Goal: Task Accomplishment & Management: Manage account settings

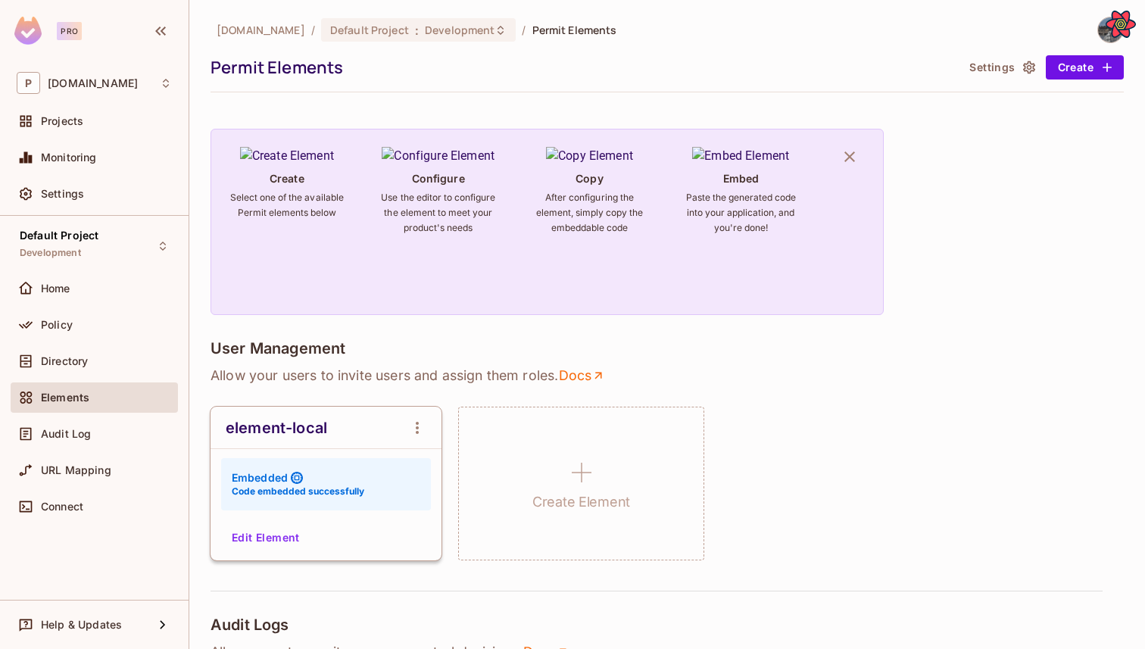
click at [270, 536] on button "Edit Element" at bounding box center [266, 538] width 80 height 24
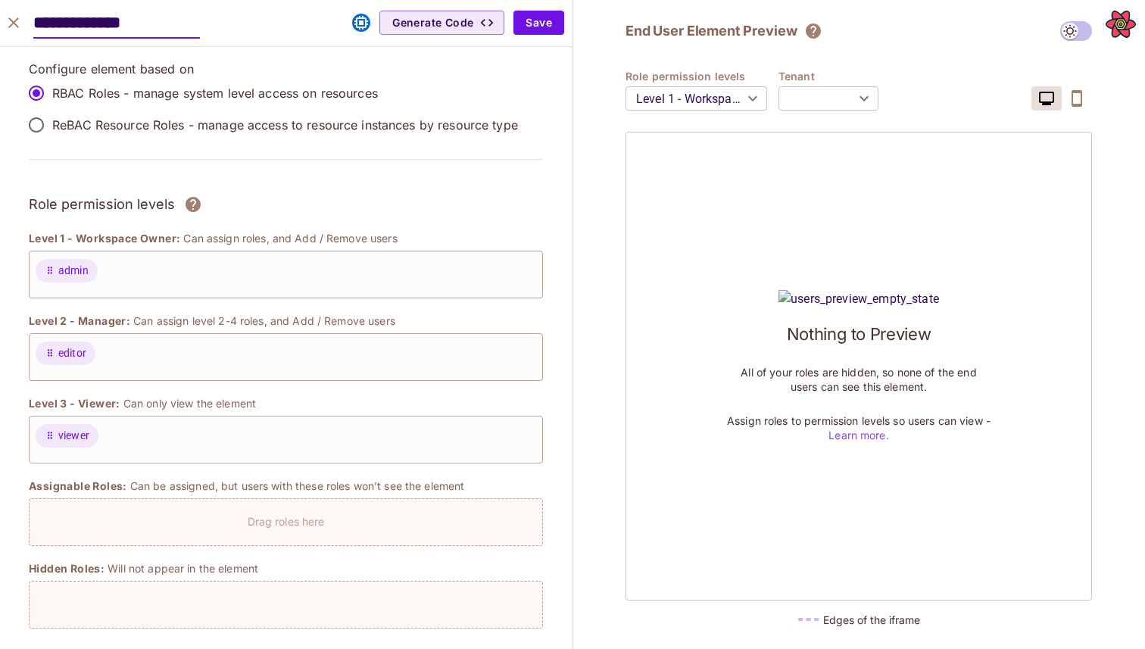
type input "*******"
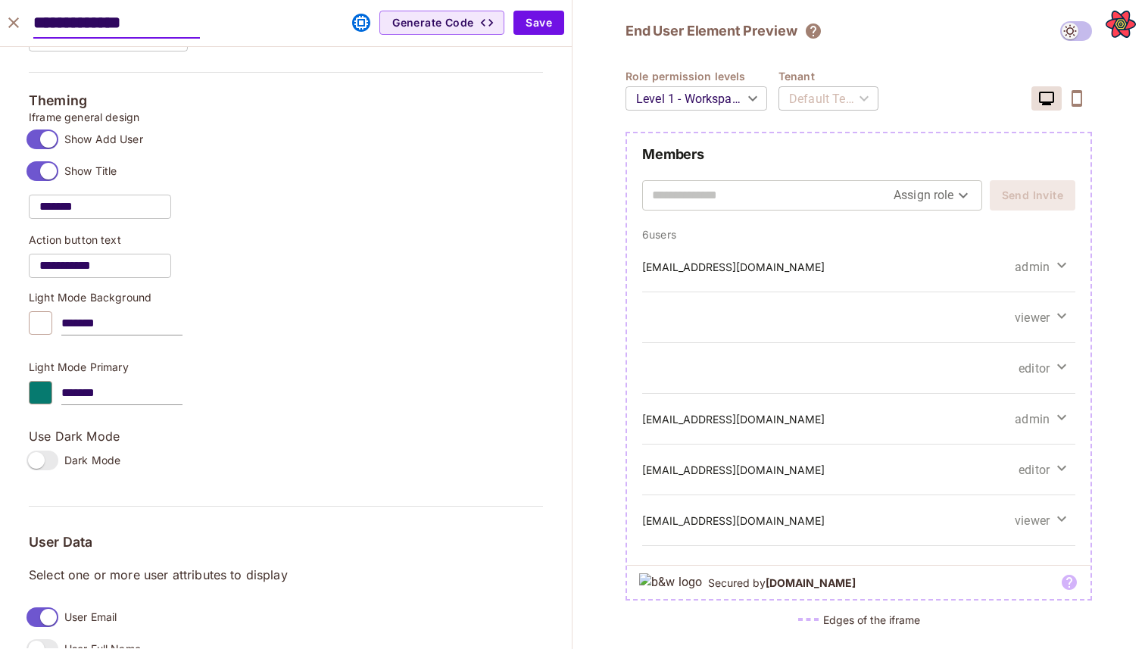
scroll to position [1179, 0]
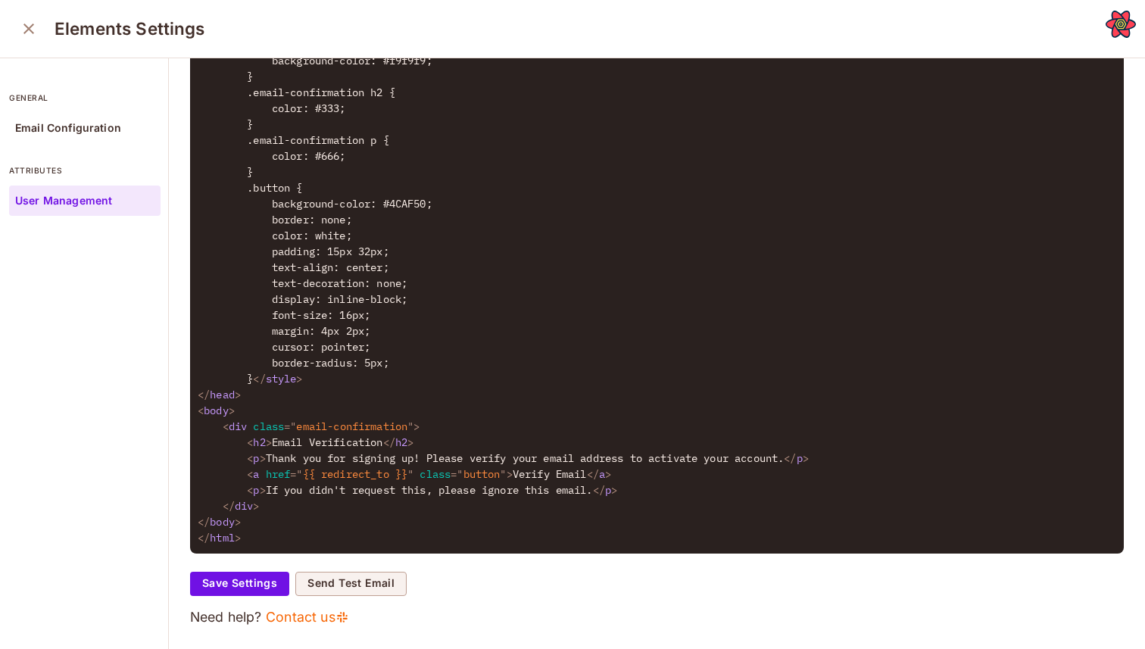
scroll to position [216, 0]
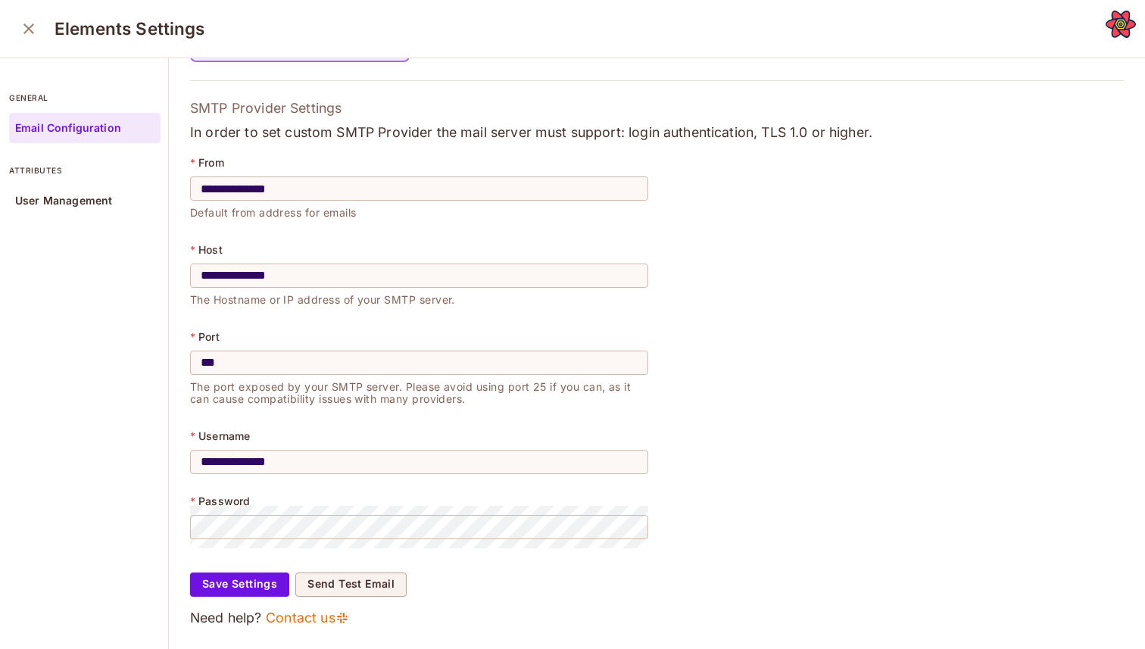
click at [26, 25] on icon "close" at bounding box center [29, 29] width 18 height 18
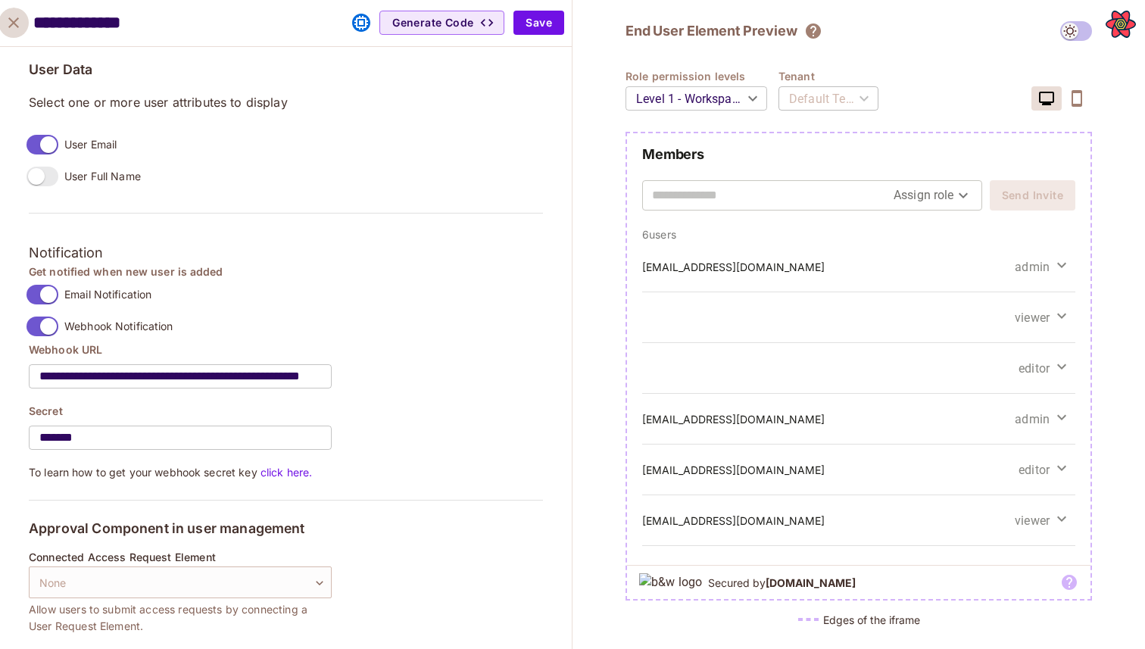
click at [19, 22] on icon "close" at bounding box center [14, 23] width 18 height 18
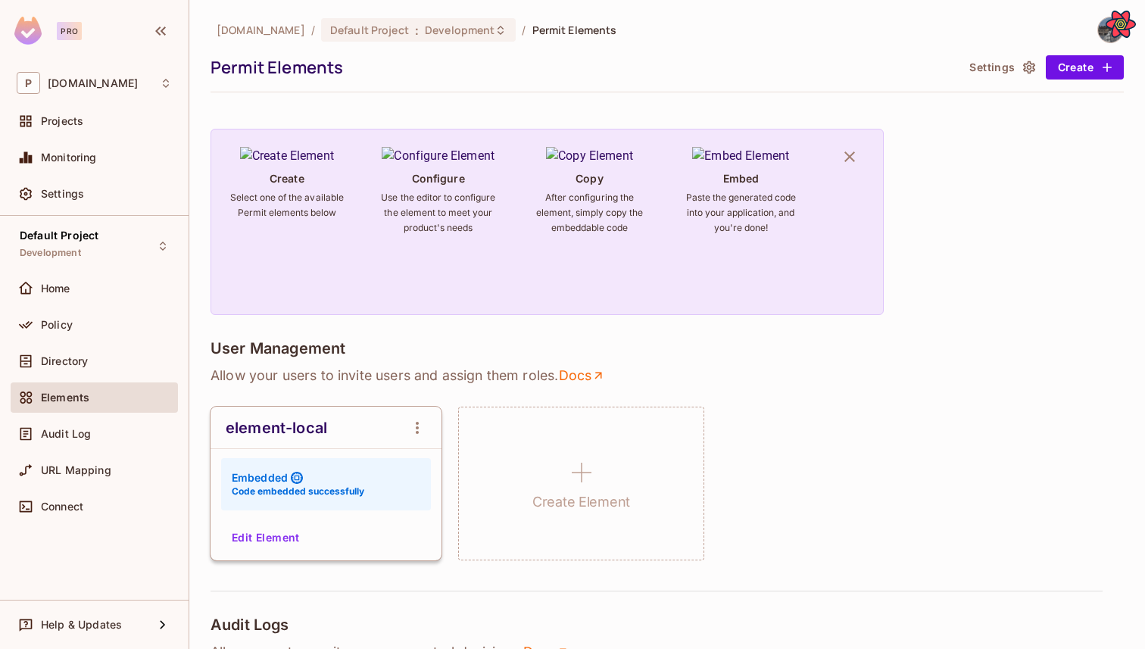
click at [263, 543] on button "Edit Element" at bounding box center [266, 538] width 80 height 24
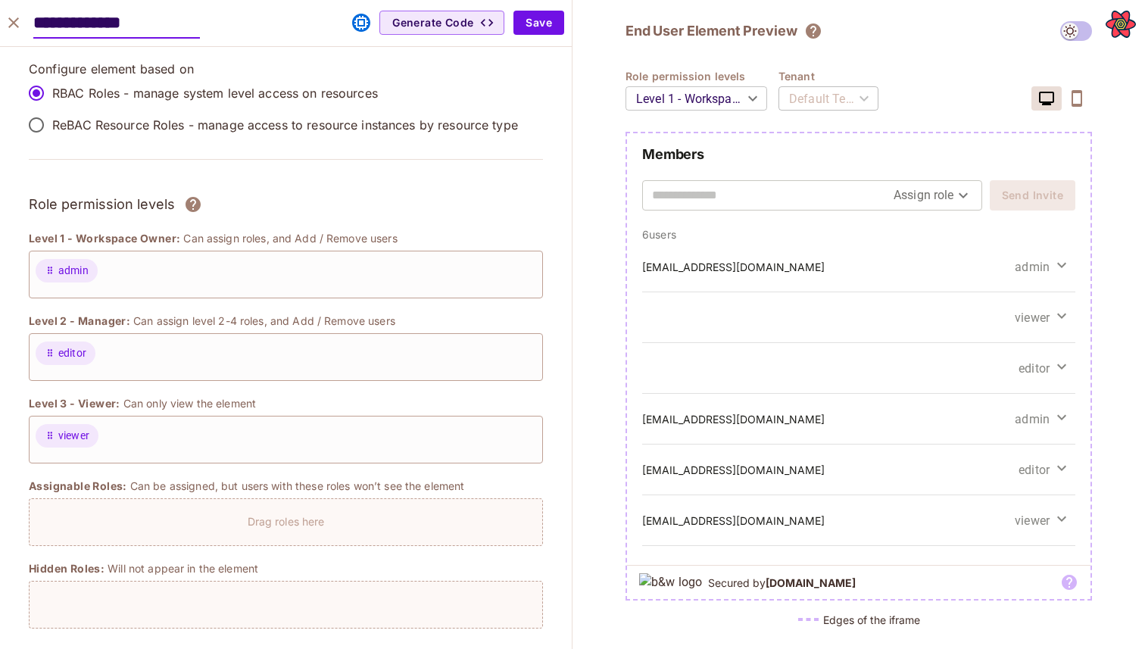
click at [829, 95] on div "Default Tenant" at bounding box center [829, 98] width 100 height 42
click at [856, 103] on div "Default Tenant" at bounding box center [829, 98] width 100 height 42
click at [798, 63] on div "End User Element Preview Role permission levels Level 1 - Workspace Owner *****…" at bounding box center [859, 329] width 467 height 617
click at [16, 24] on icon "close" at bounding box center [13, 22] width 11 height 11
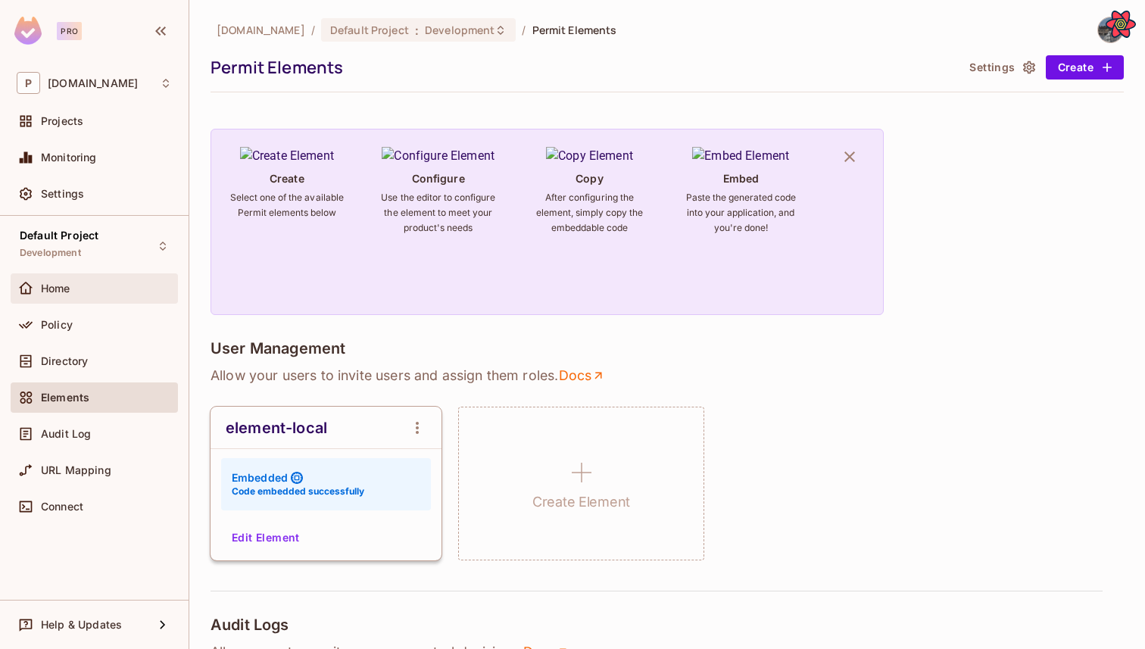
click at [87, 295] on div "Home" at bounding box center [94, 289] width 155 height 18
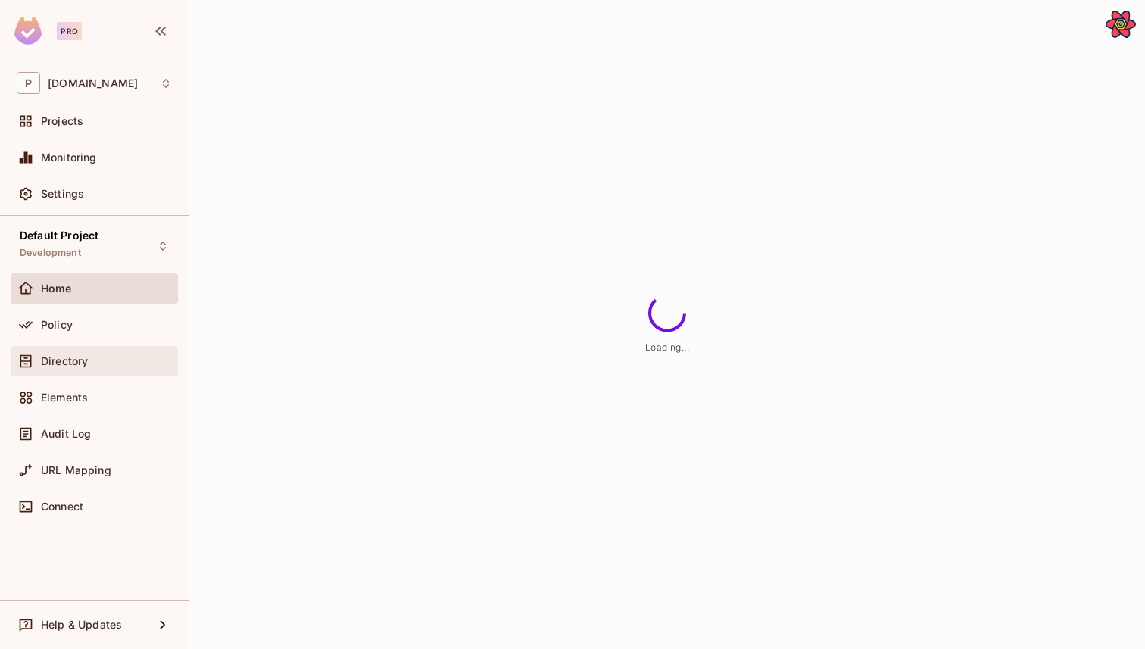
click at [116, 373] on div "Directory" at bounding box center [94, 361] width 167 height 30
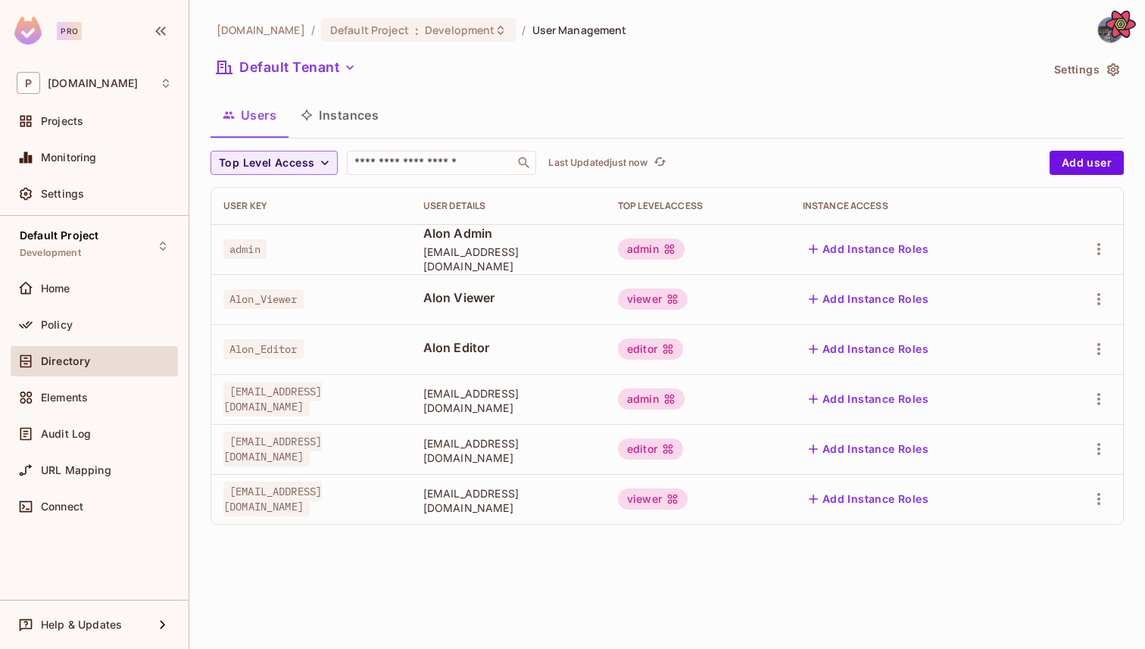
click at [322, 81] on div "Default Tenant" at bounding box center [626, 69] width 830 height 29
click at [333, 70] on button "Default Tenant" at bounding box center [286, 67] width 151 height 24
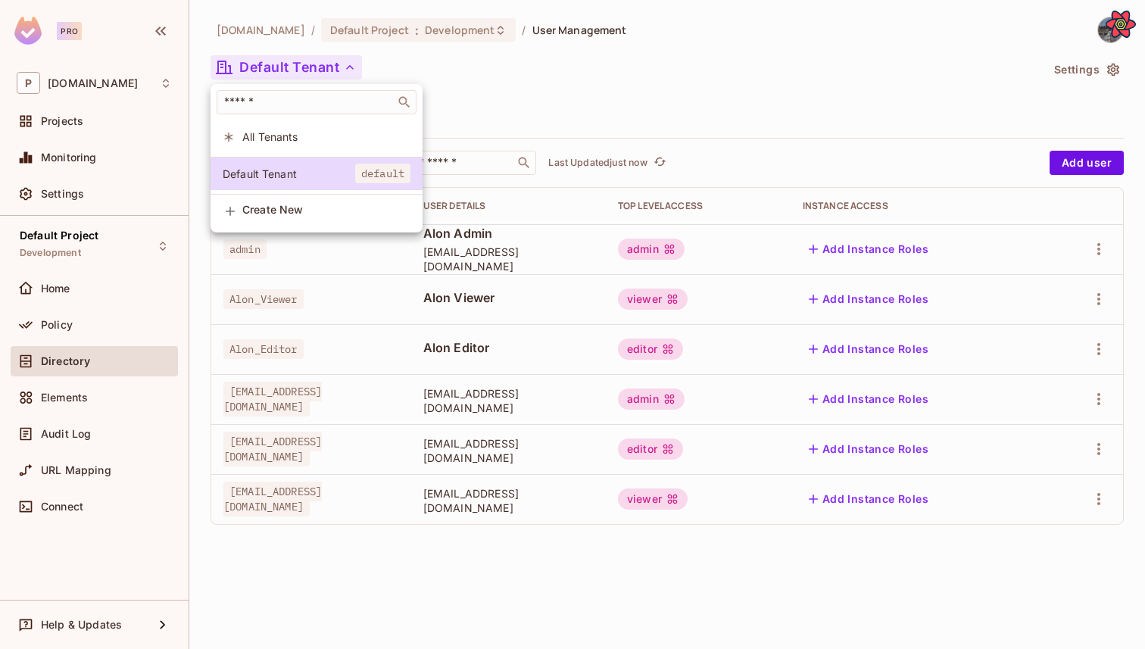
click at [301, 201] on li "Create New" at bounding box center [317, 212] width 212 height 34
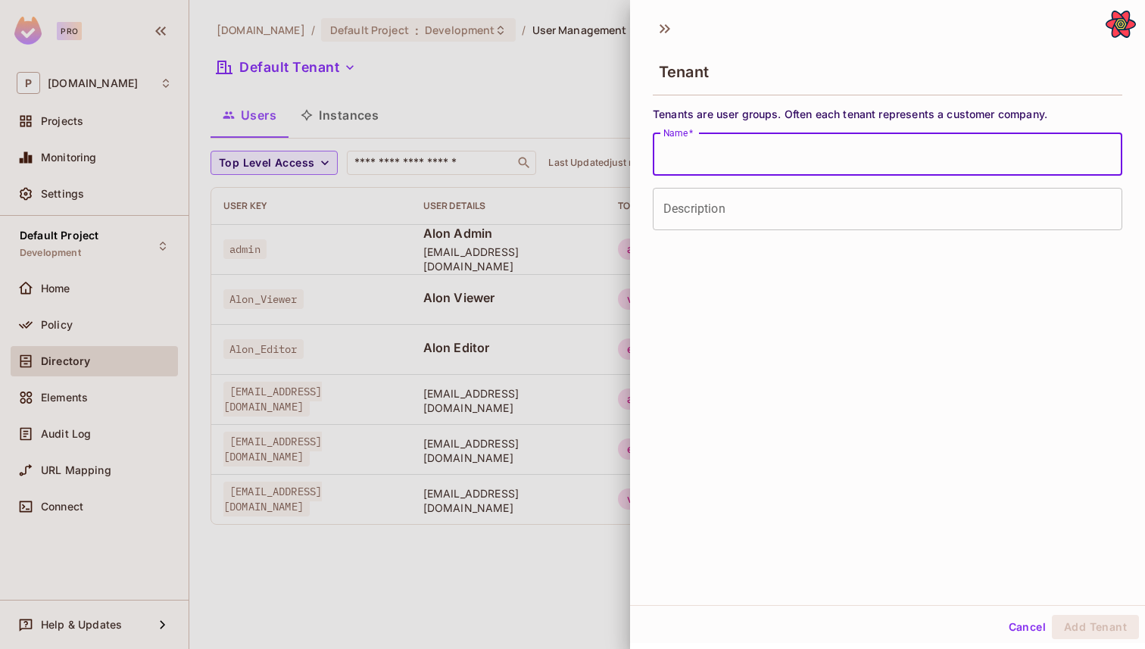
click at [709, 145] on input "Name   *" at bounding box center [888, 154] width 470 height 42
type input "*"
type input "********"
click at [1064, 617] on button "Add Tenant" at bounding box center [1095, 627] width 87 height 24
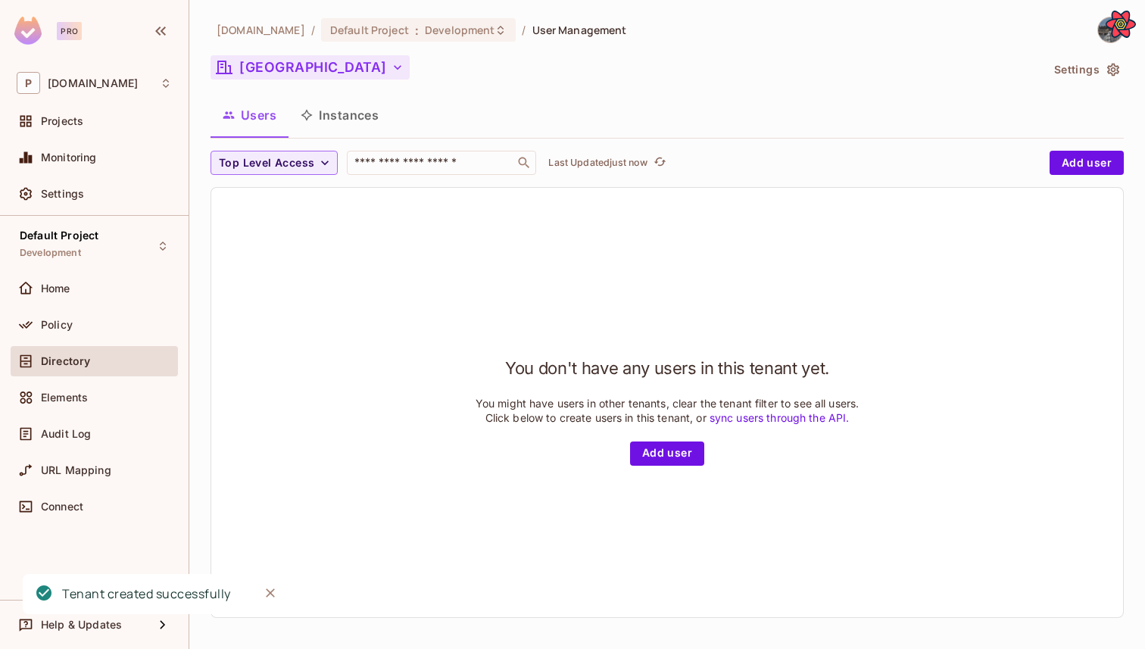
click at [297, 67] on button "Tel-Aviv" at bounding box center [310, 67] width 199 height 24
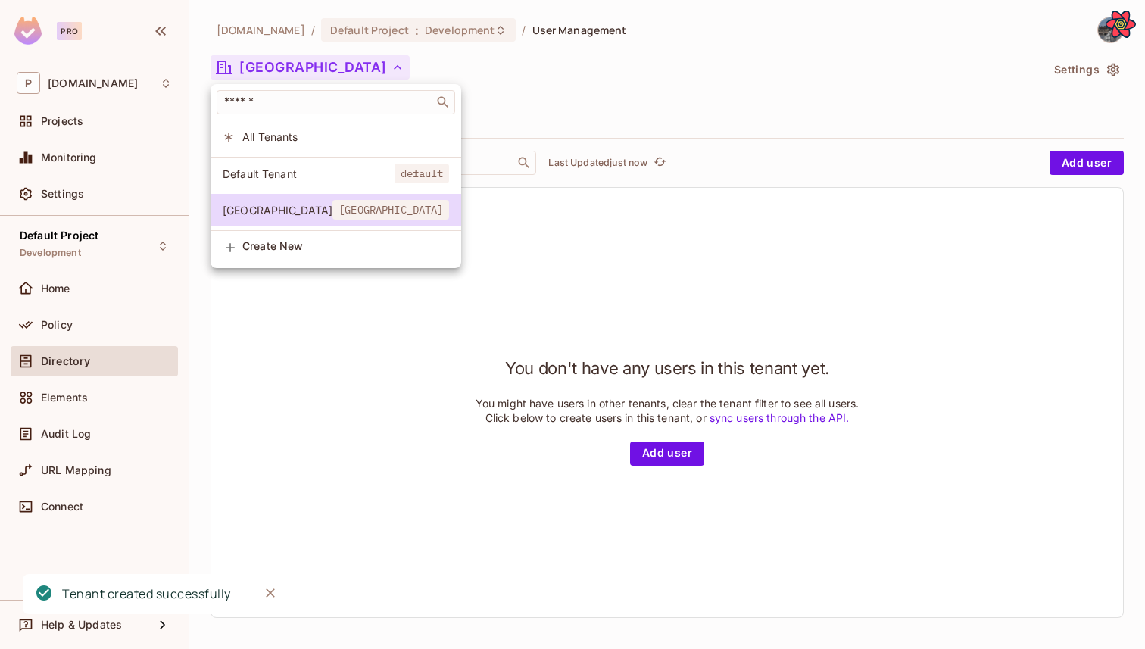
click at [304, 245] on span "Create New" at bounding box center [345, 246] width 207 height 12
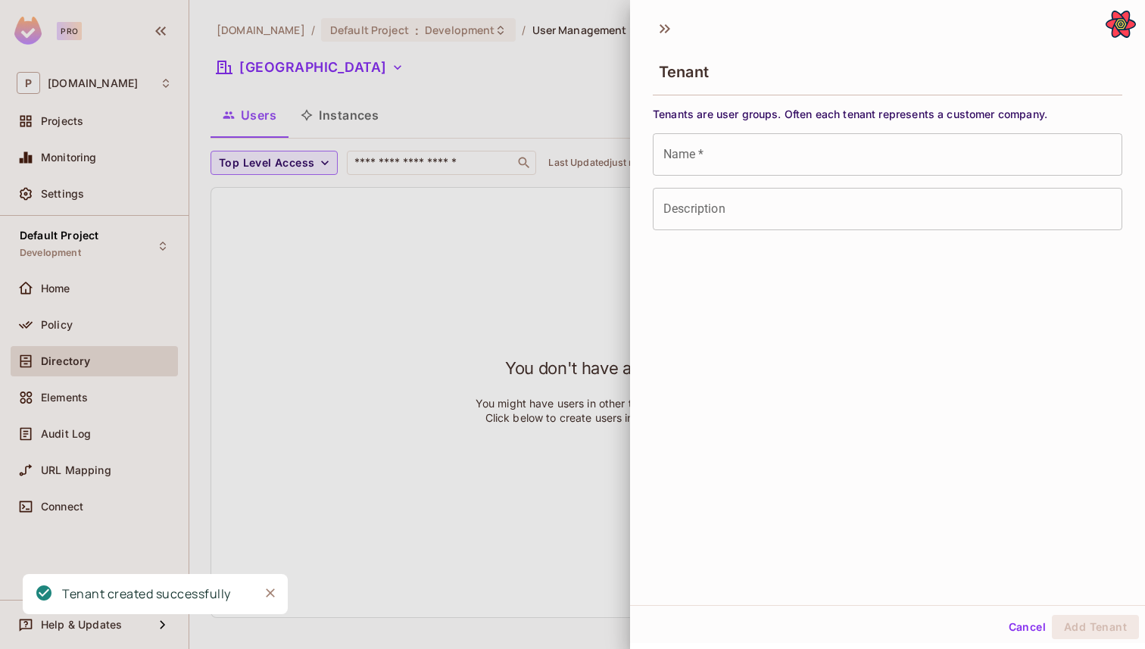
click at [726, 150] on input "Name   *" at bounding box center [888, 154] width 470 height 42
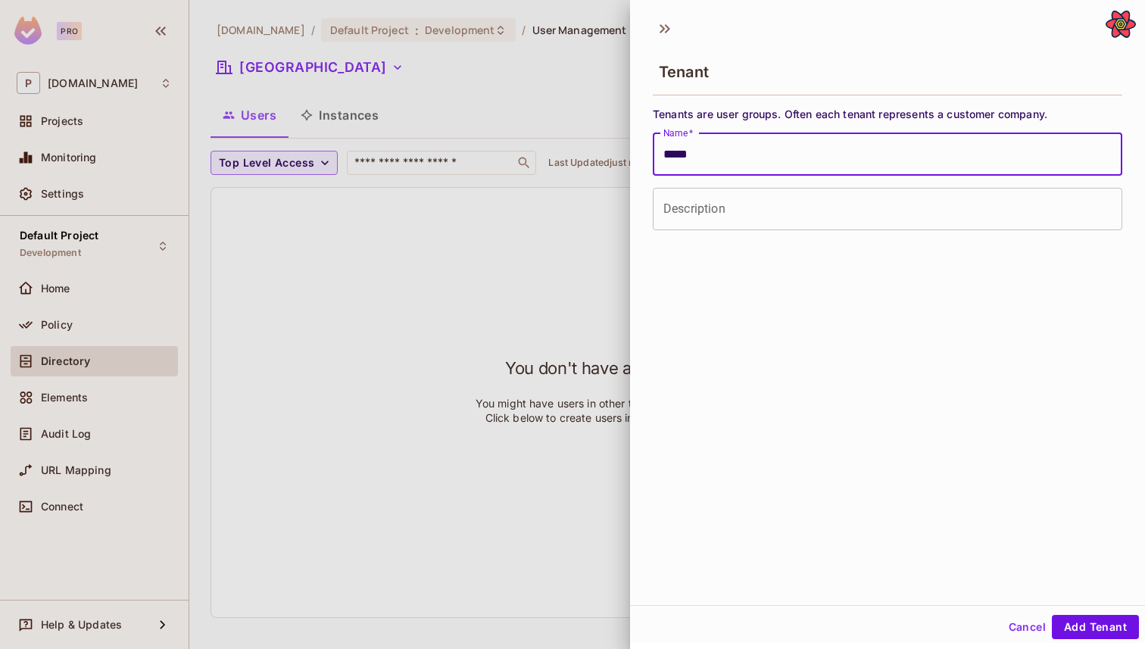
type input "*****"
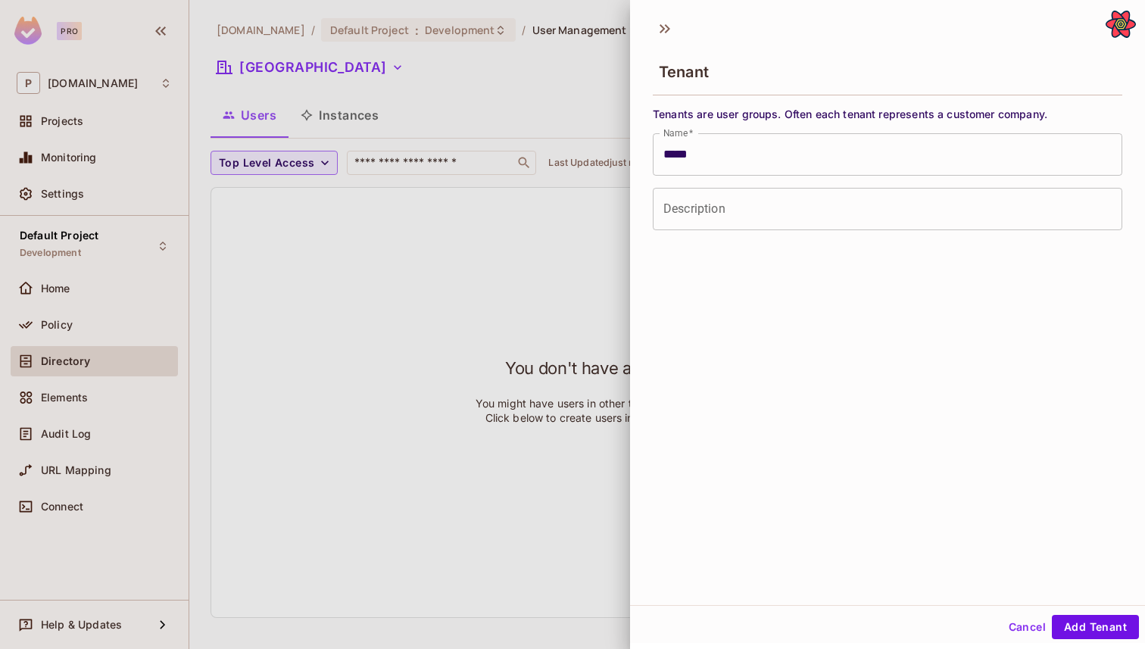
click at [1107, 607] on div "Cancel Add Tenant" at bounding box center [887, 624] width 515 height 38
click at [1107, 621] on button "Add Tenant" at bounding box center [1095, 627] width 87 height 24
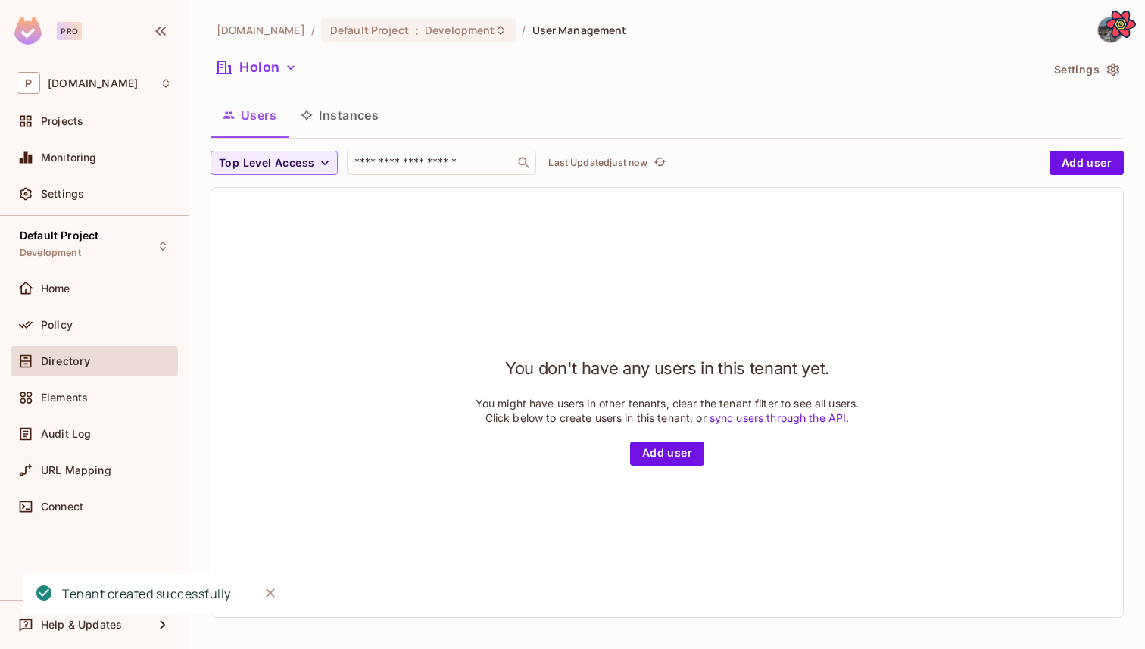
click at [83, 417] on div "Elements" at bounding box center [94, 401] width 167 height 36
click at [83, 385] on div "Elements" at bounding box center [94, 398] width 167 height 30
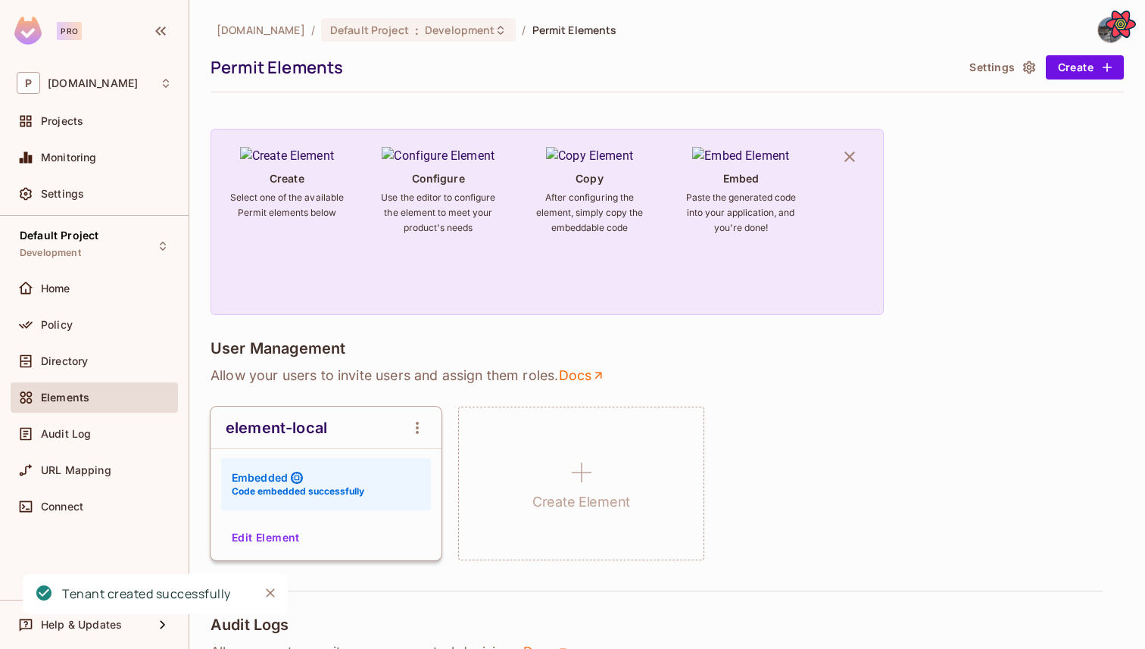
click at [286, 538] on button "Edit Element" at bounding box center [266, 538] width 80 height 24
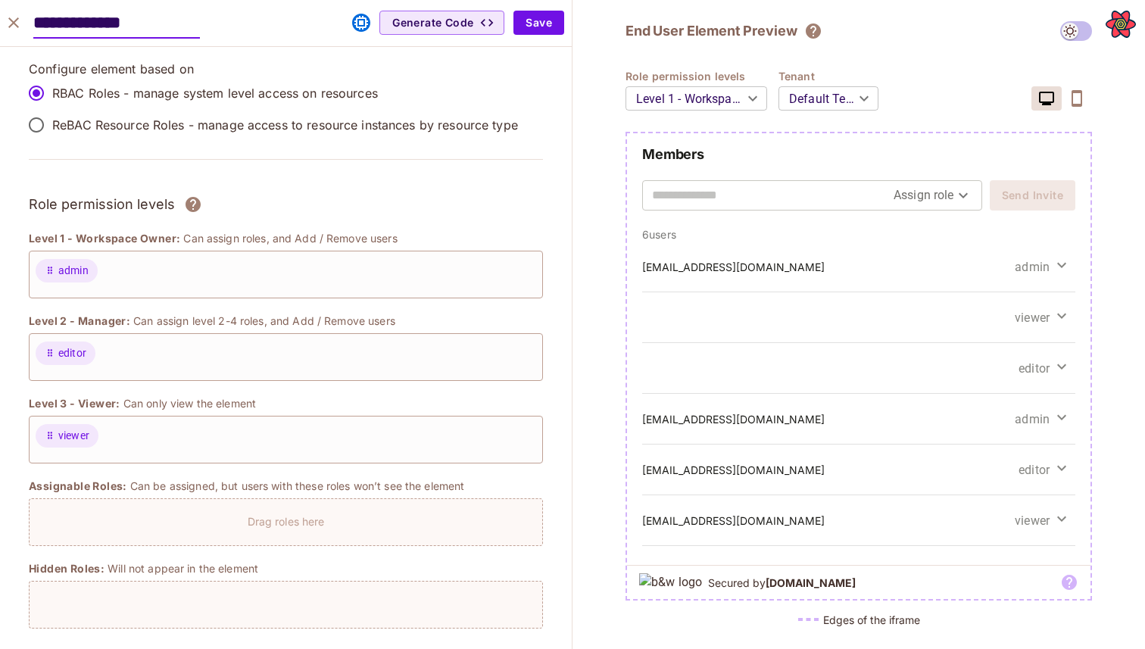
click at [858, 106] on body "Pro P permit.io Projects Monitoring Settings Default Project Development Home P…" at bounding box center [572, 324] width 1145 height 649
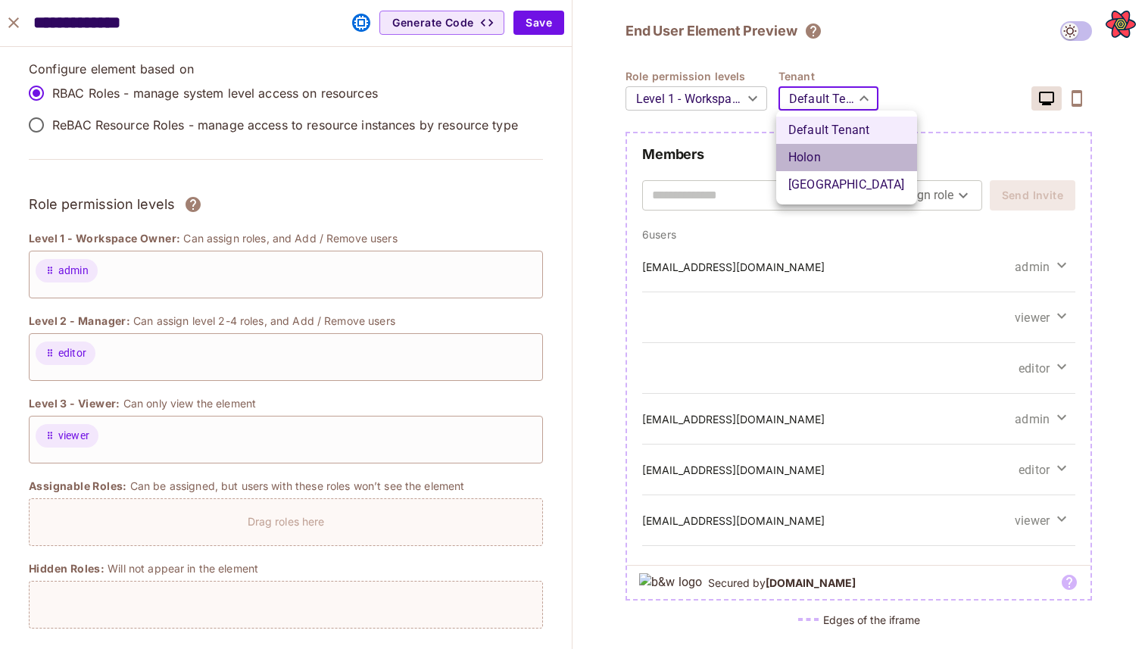
click at [851, 155] on li "Holon" at bounding box center [846, 157] width 141 height 27
type input "*****"
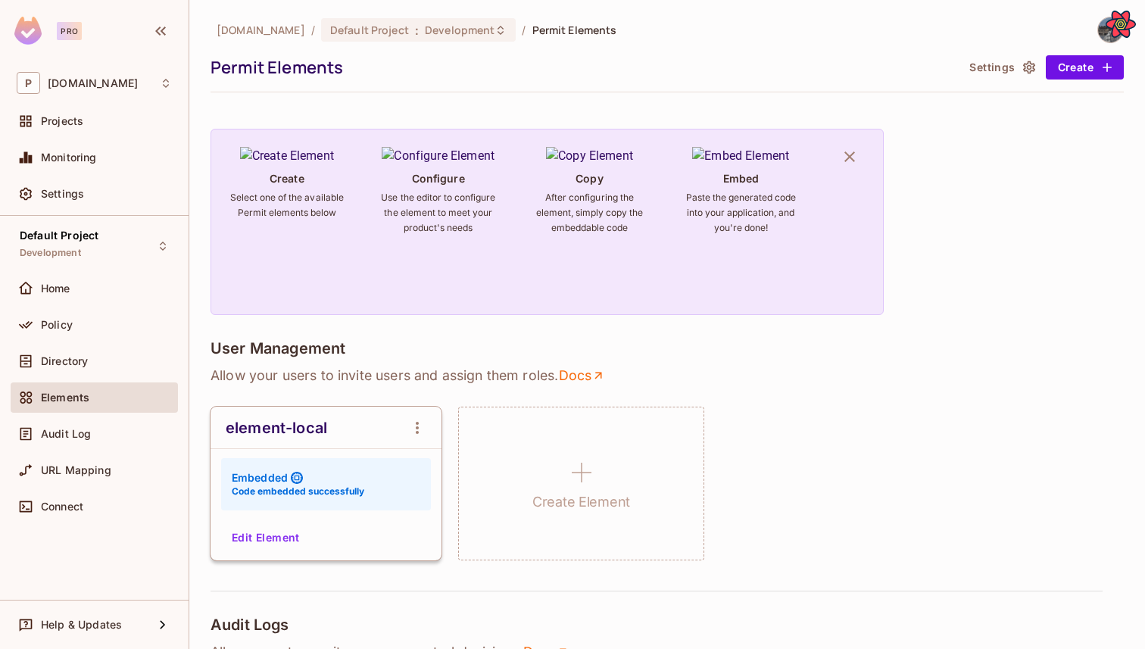
click at [245, 538] on button "Edit Element" at bounding box center [266, 538] width 80 height 24
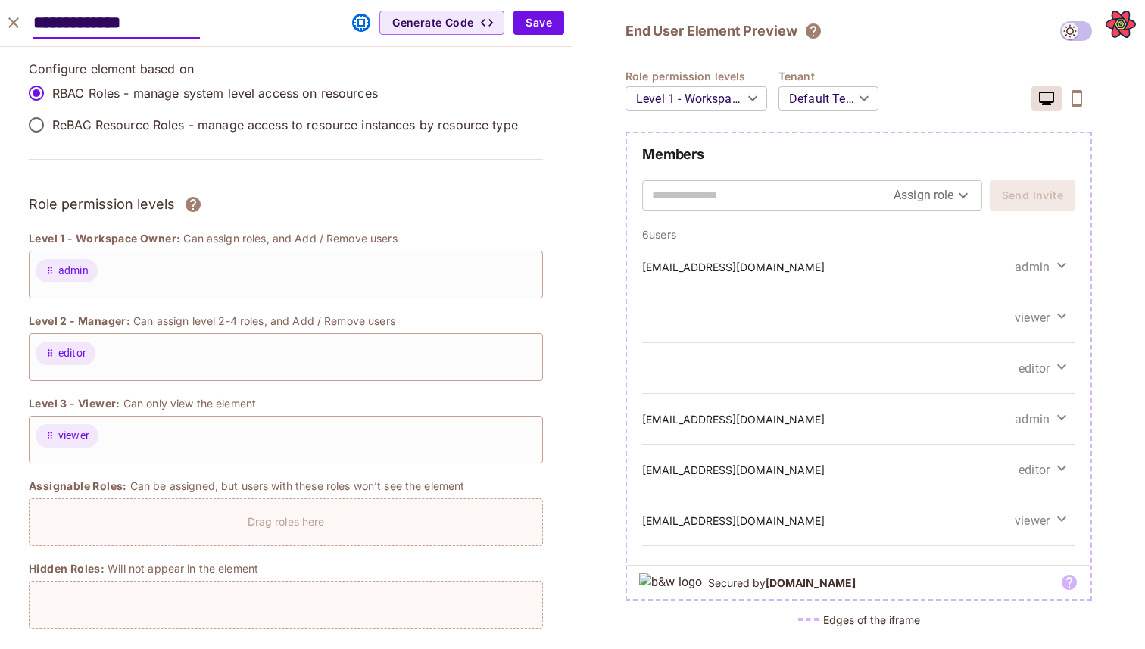
click at [8, 13] on button "close" at bounding box center [13, 23] width 30 height 30
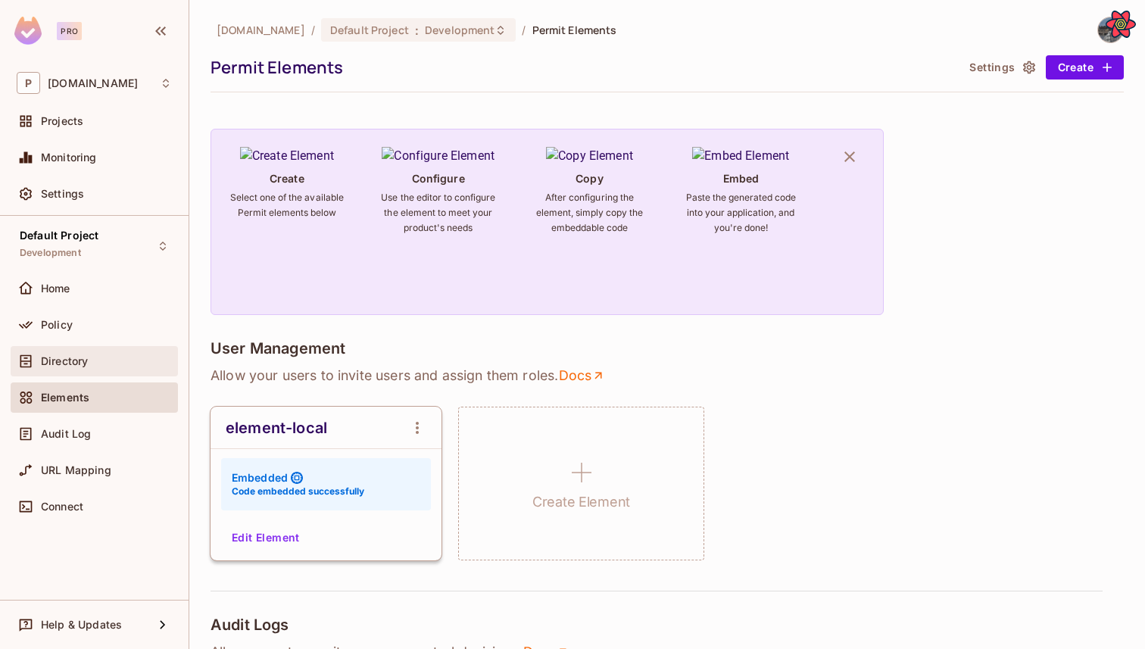
click at [74, 349] on div "Directory" at bounding box center [94, 361] width 167 height 30
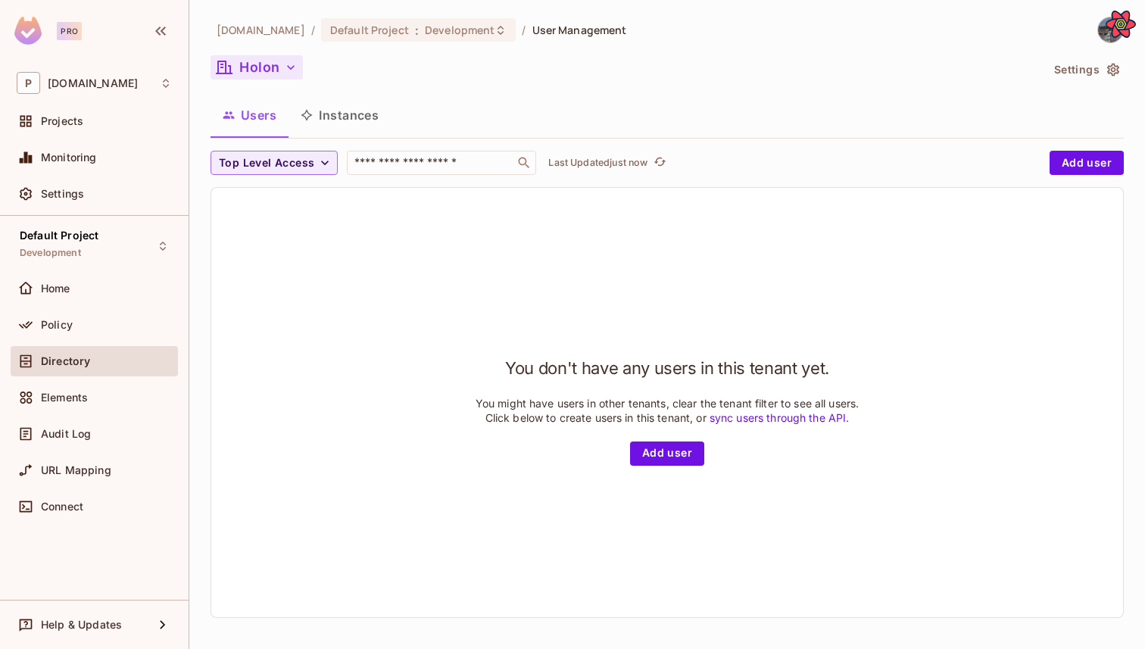
click at [274, 70] on button "Holon" at bounding box center [257, 67] width 92 height 24
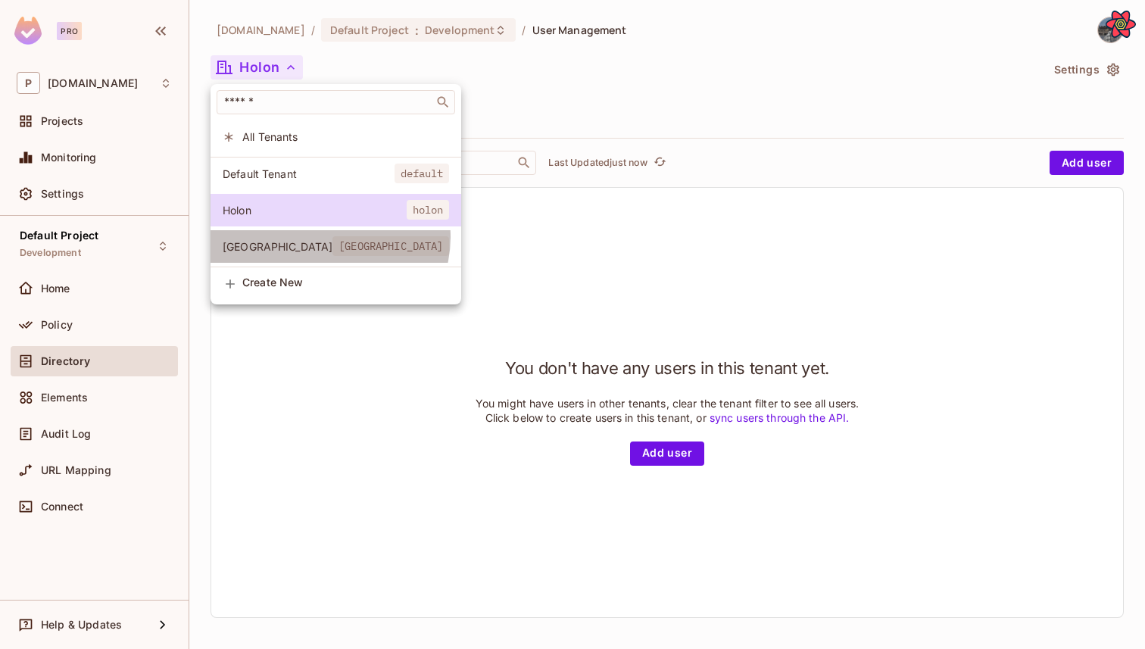
click at [329, 238] on li "Tel-Aviv tel-aviv" at bounding box center [336, 246] width 251 height 33
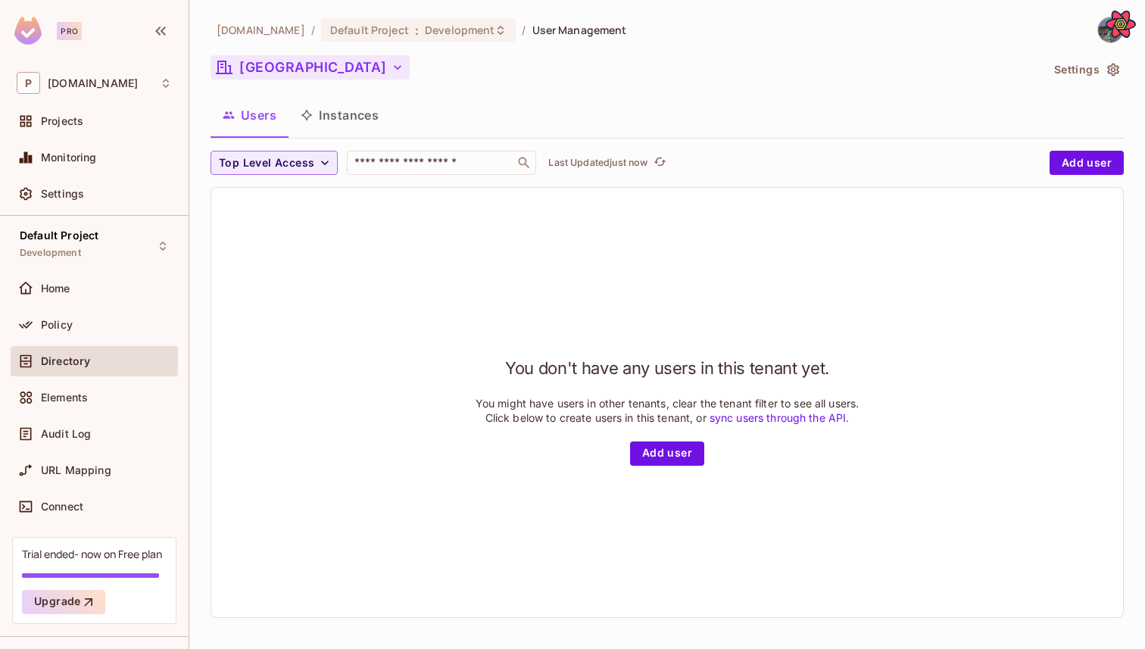
click at [273, 72] on button "Tel-Aviv" at bounding box center [310, 67] width 199 height 24
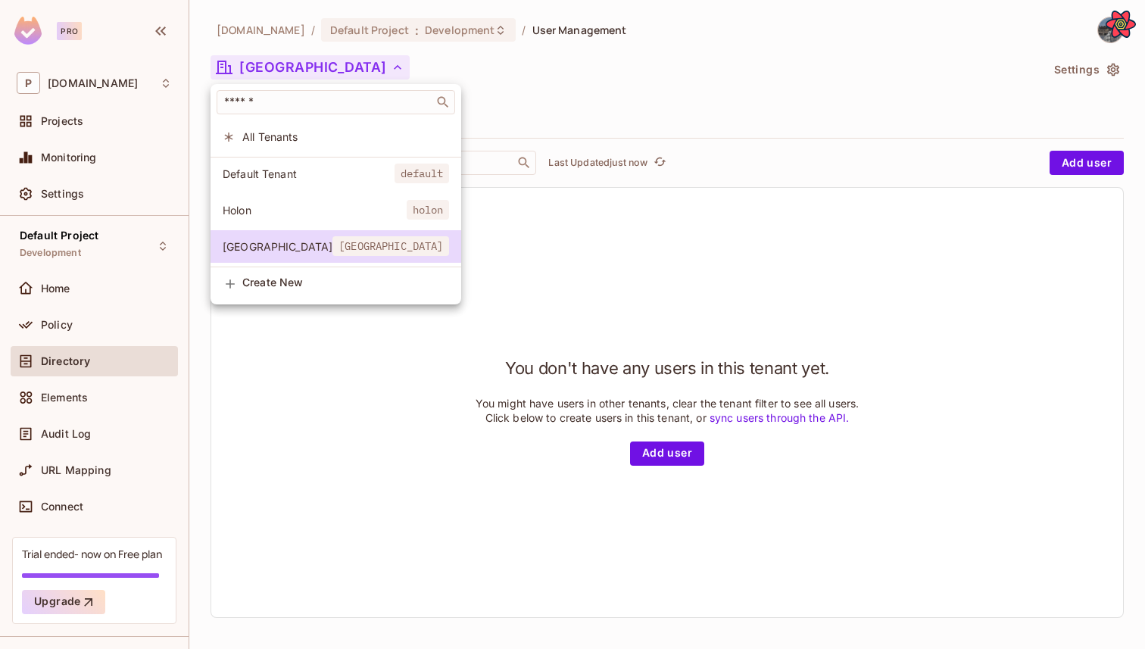
click at [293, 219] on li "Holon holon" at bounding box center [336, 210] width 251 height 33
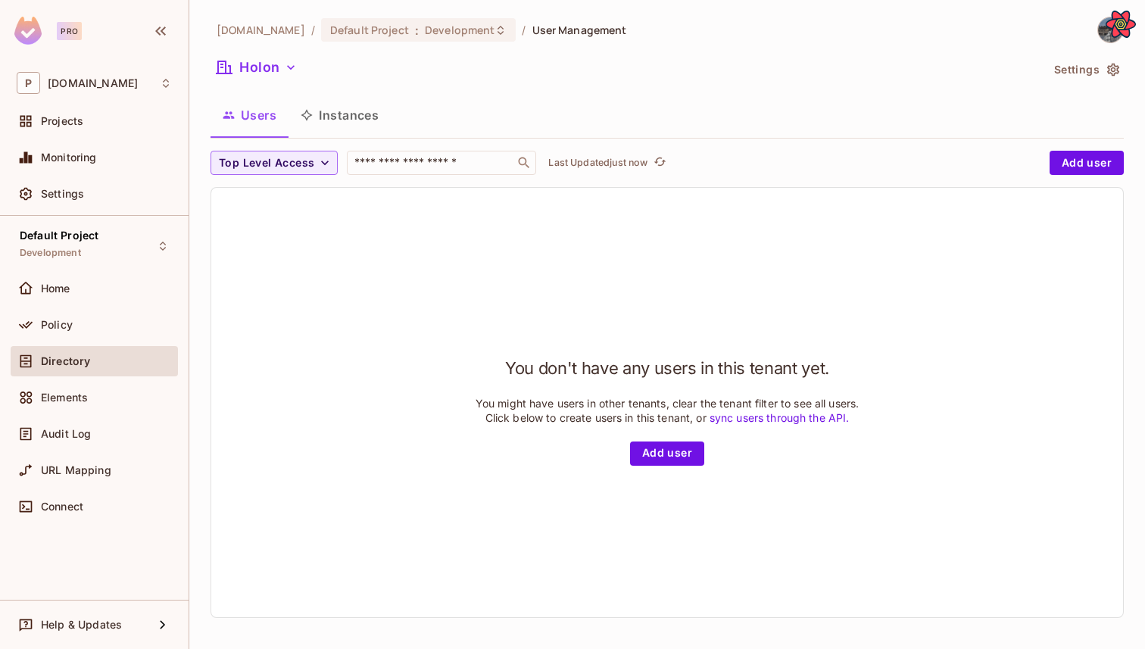
click at [306, 75] on div "Holon" at bounding box center [626, 69] width 830 height 29
click at [92, 384] on div "Elements" at bounding box center [94, 398] width 167 height 30
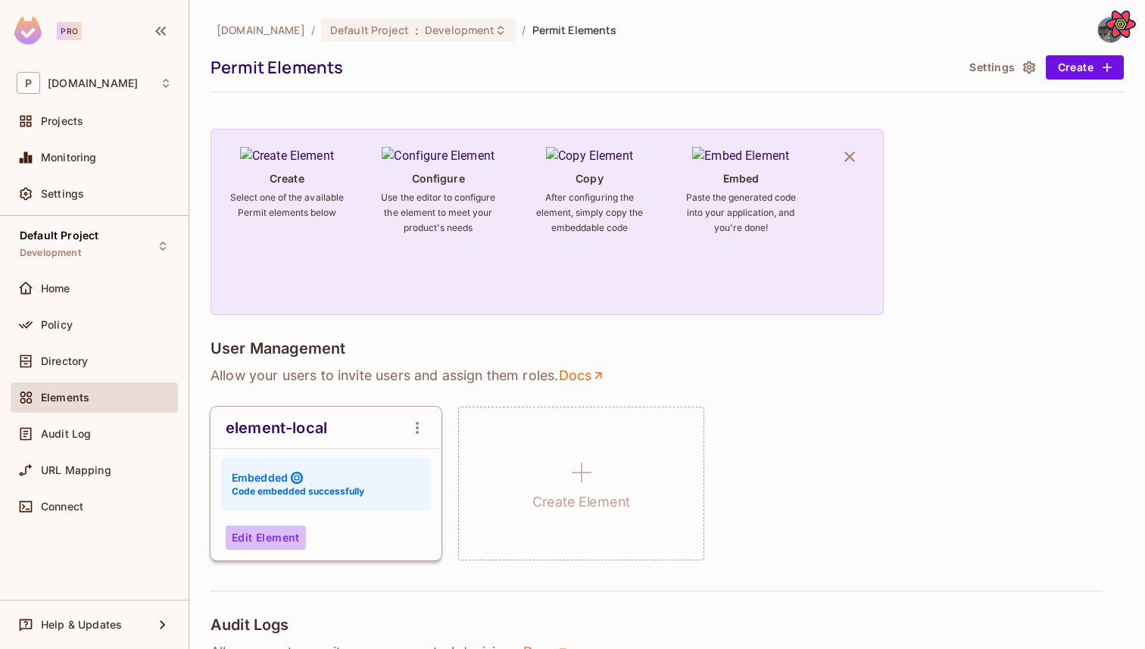
click at [280, 526] on button "Edit Element" at bounding box center [266, 538] width 80 height 24
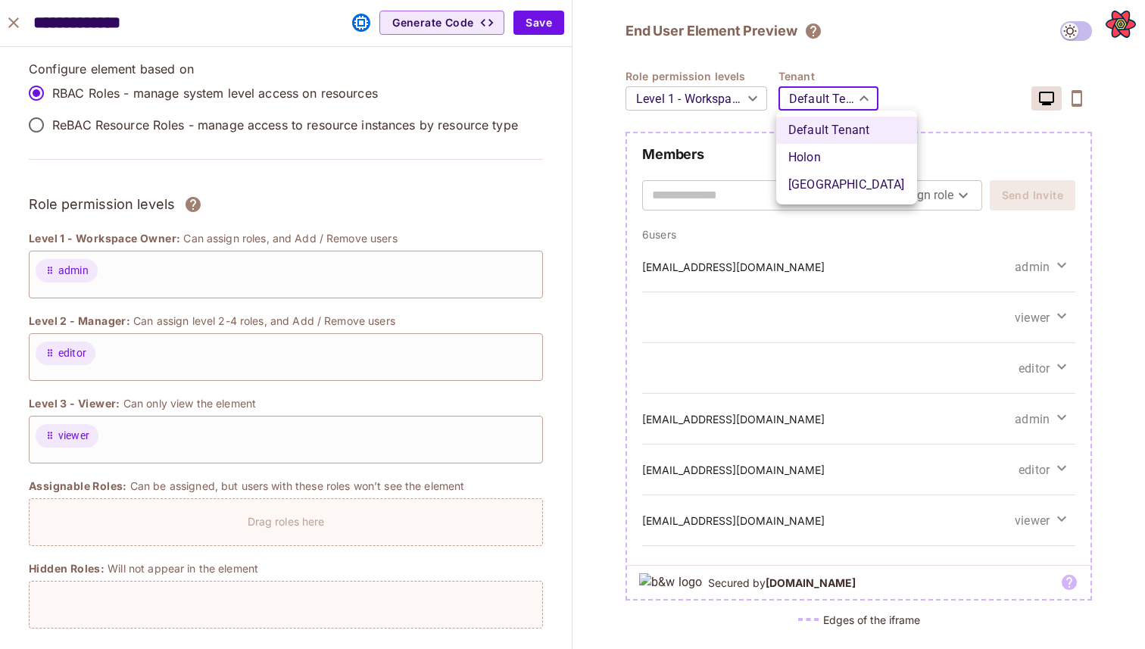
click at [855, 98] on body "Pro P permit.io Projects Monitoring Settings Default Project Development Home P…" at bounding box center [572, 324] width 1145 height 649
click at [13, 20] on div at bounding box center [572, 324] width 1145 height 649
click at [12, 18] on icon "close" at bounding box center [14, 23] width 18 height 18
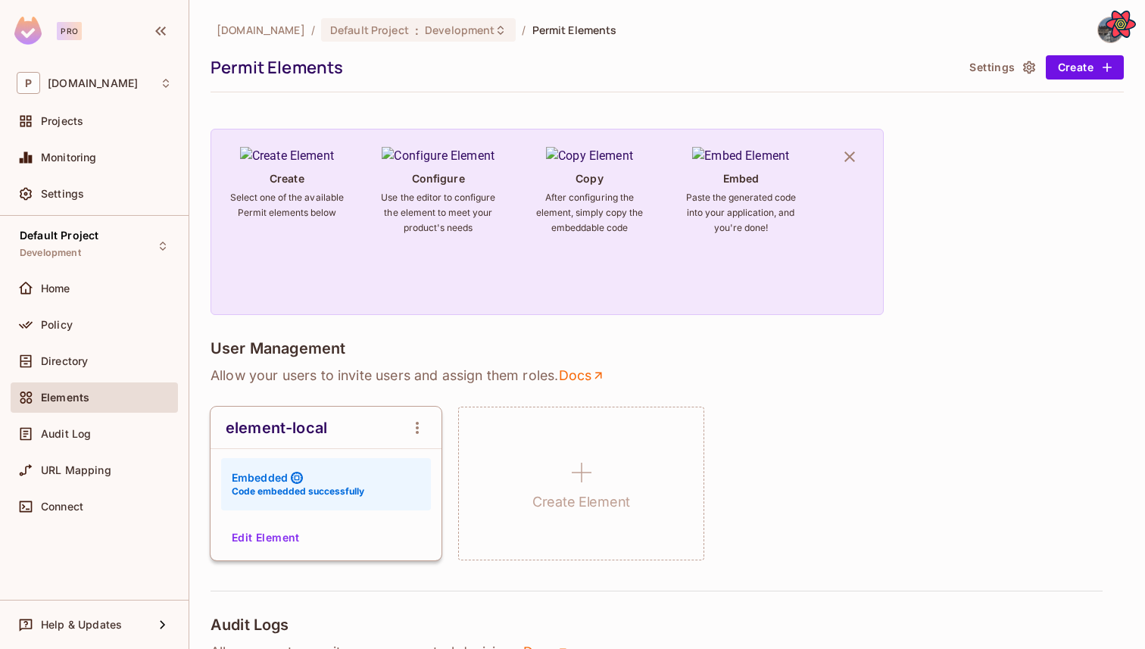
click at [84, 344] on div "Policy" at bounding box center [94, 328] width 167 height 36
click at [86, 355] on span "Directory" at bounding box center [64, 361] width 47 height 12
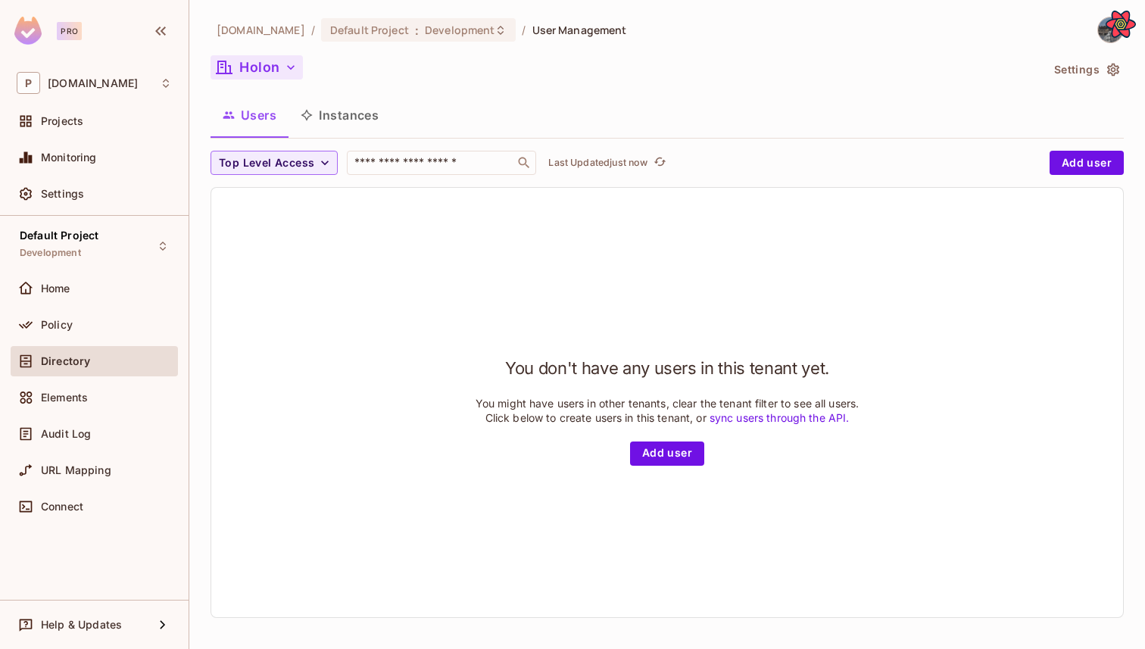
click at [276, 76] on button "Holon" at bounding box center [257, 67] width 92 height 24
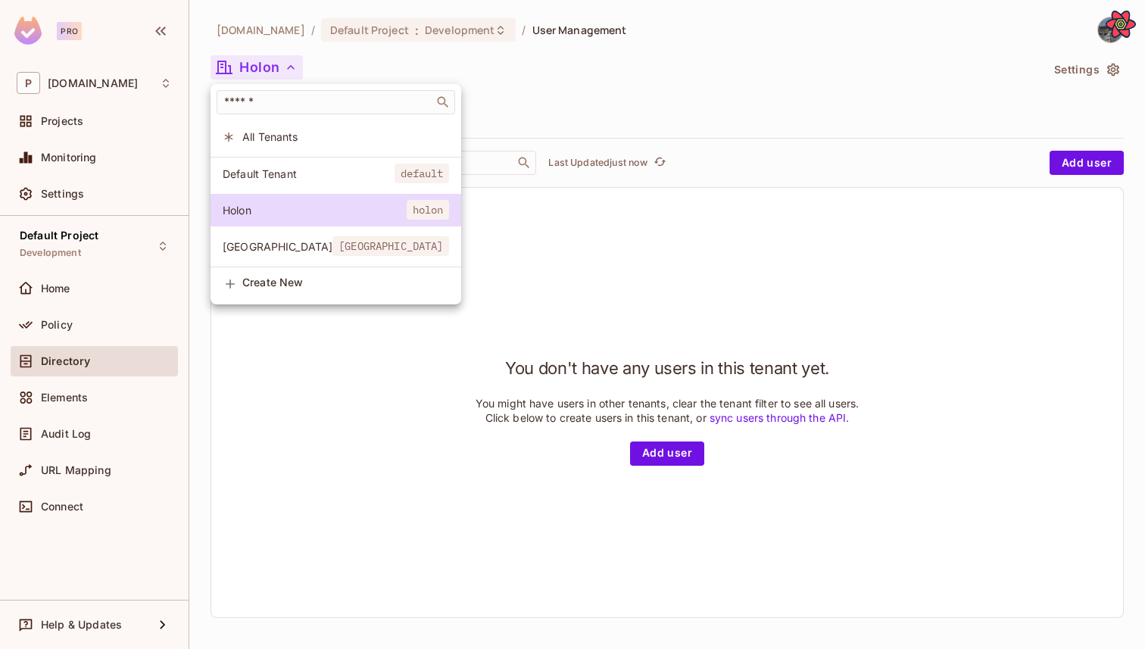
click at [278, 269] on li "Create New" at bounding box center [336, 284] width 251 height 34
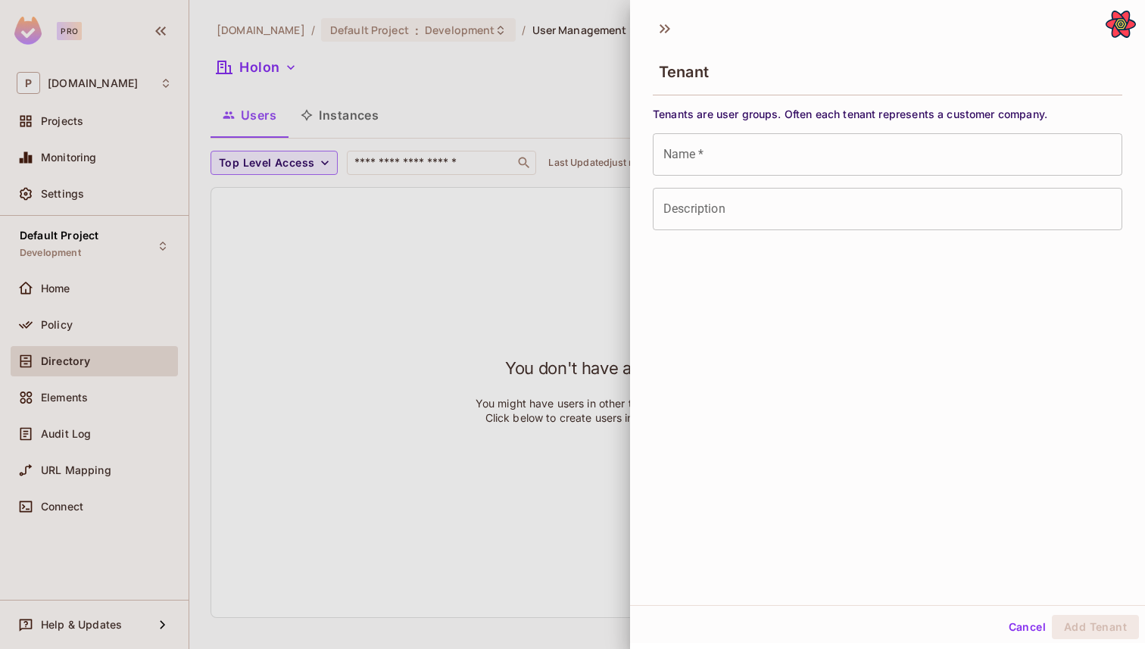
click at [724, 157] on input "Name   *" at bounding box center [888, 154] width 470 height 42
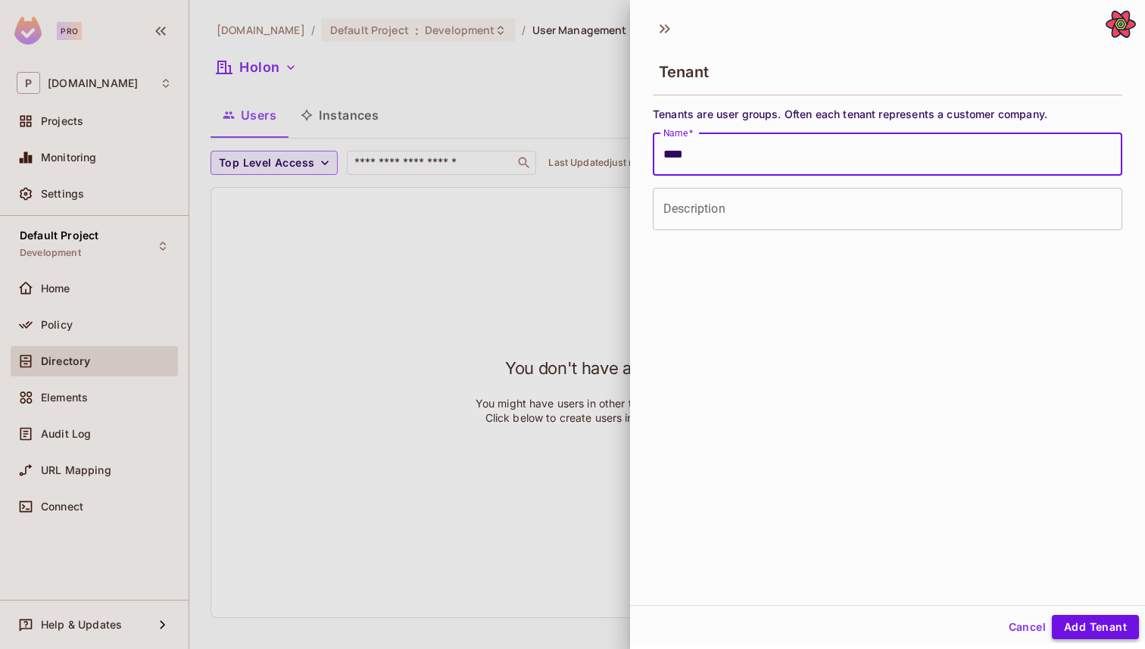
type input "****"
click at [1075, 628] on button "Add Tenant" at bounding box center [1095, 627] width 87 height 24
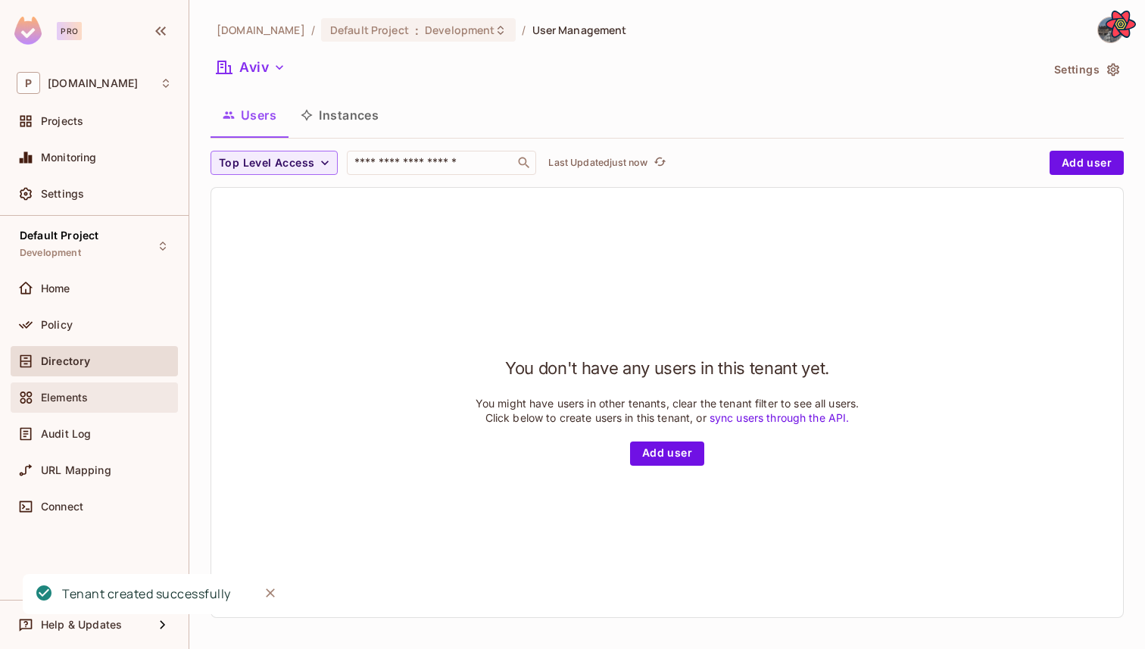
click at [65, 403] on span "Elements" at bounding box center [64, 398] width 47 height 12
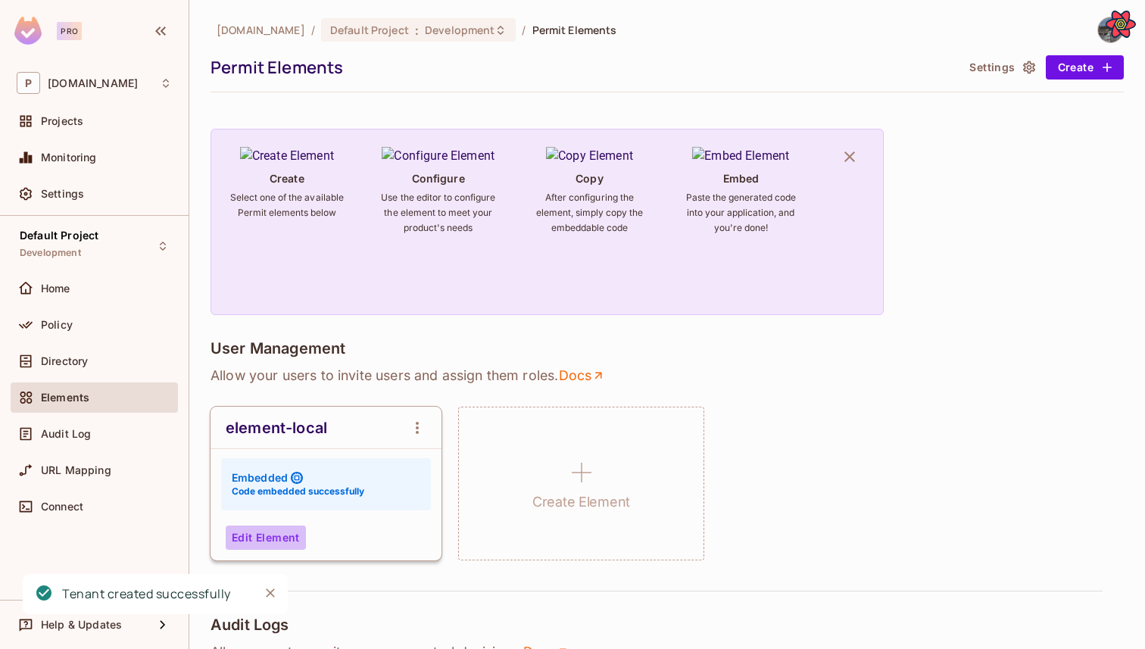
click at [251, 538] on button "Edit Element" at bounding box center [266, 538] width 80 height 24
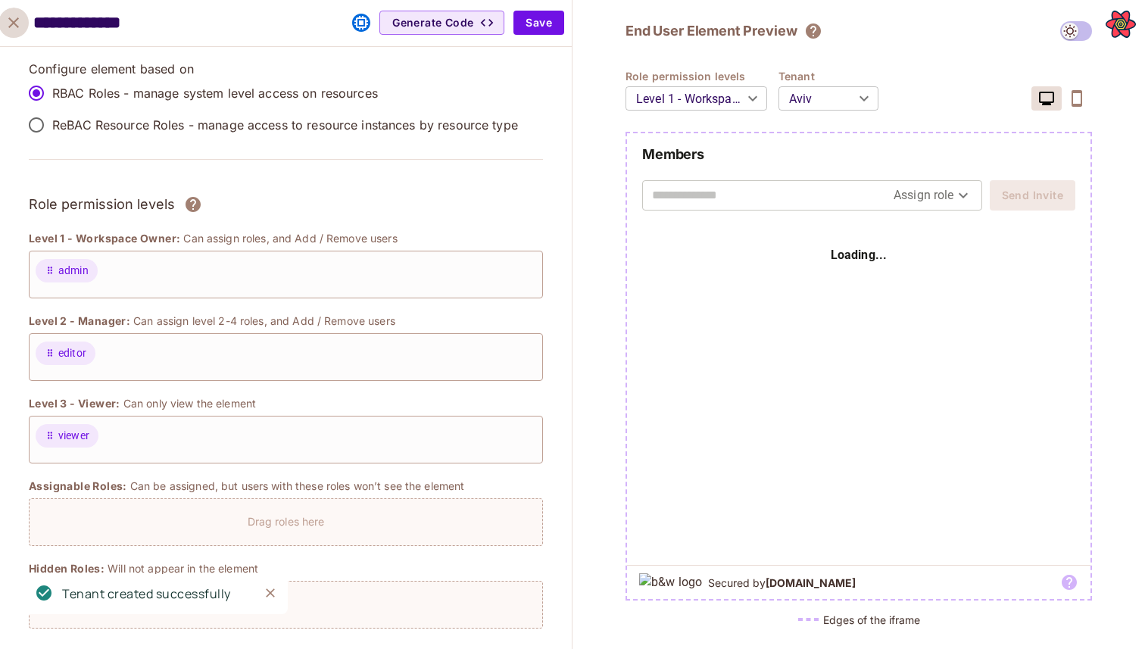
click at [3, 18] on button "close" at bounding box center [13, 23] width 30 height 30
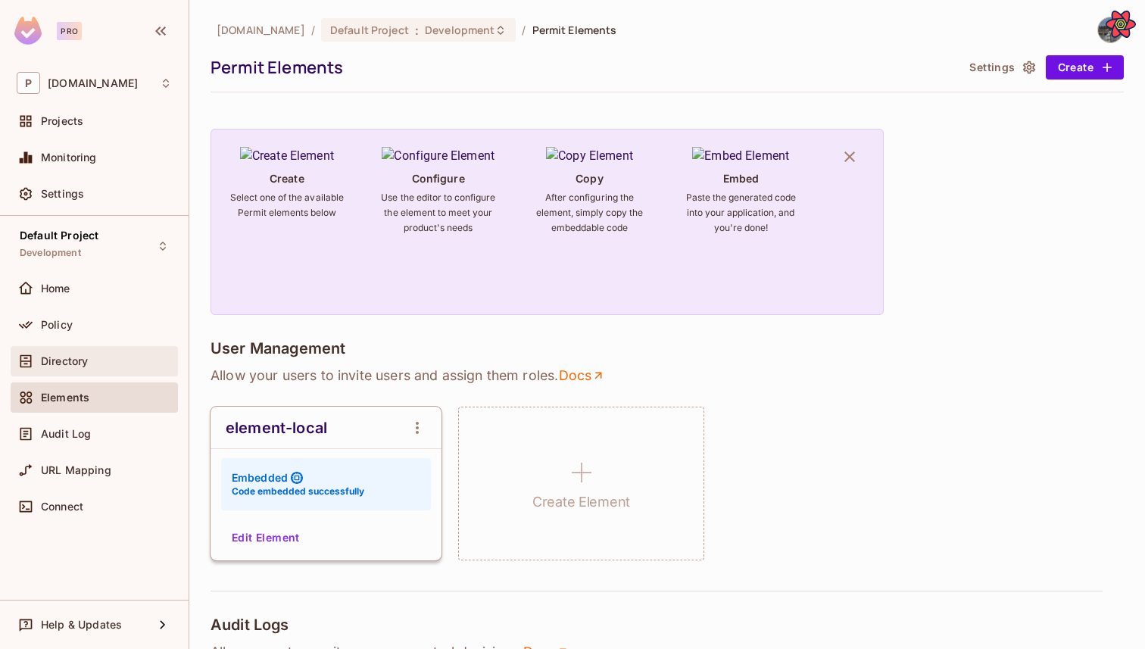
click at [86, 364] on span "Directory" at bounding box center [64, 361] width 47 height 12
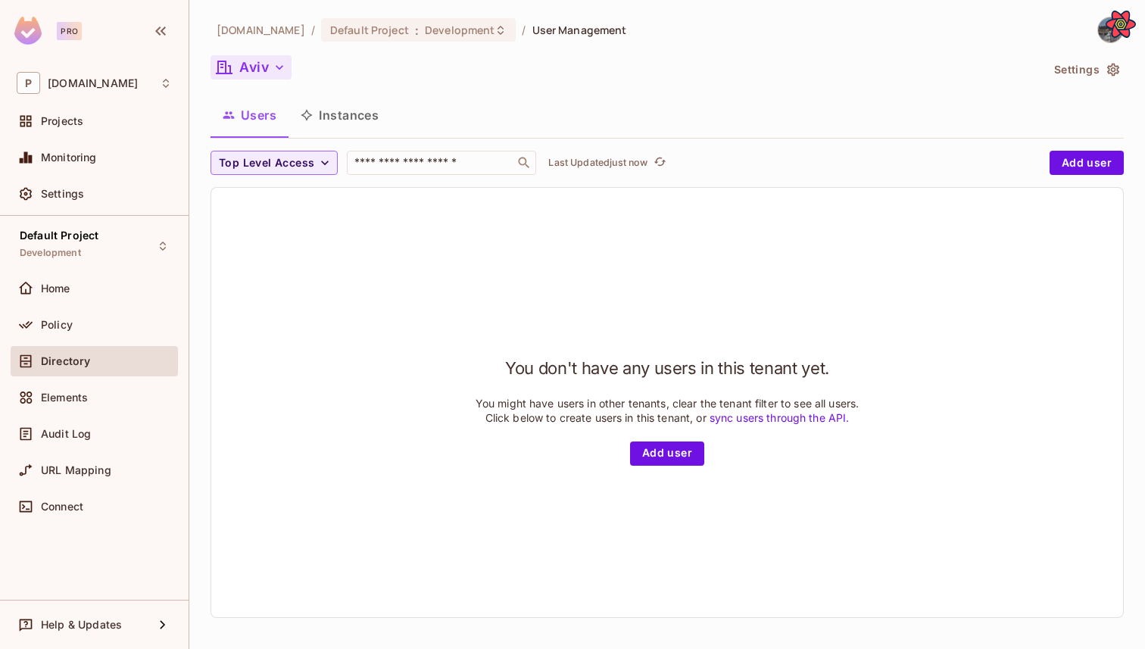
click at [287, 61] on button "Aviv" at bounding box center [251, 67] width 81 height 24
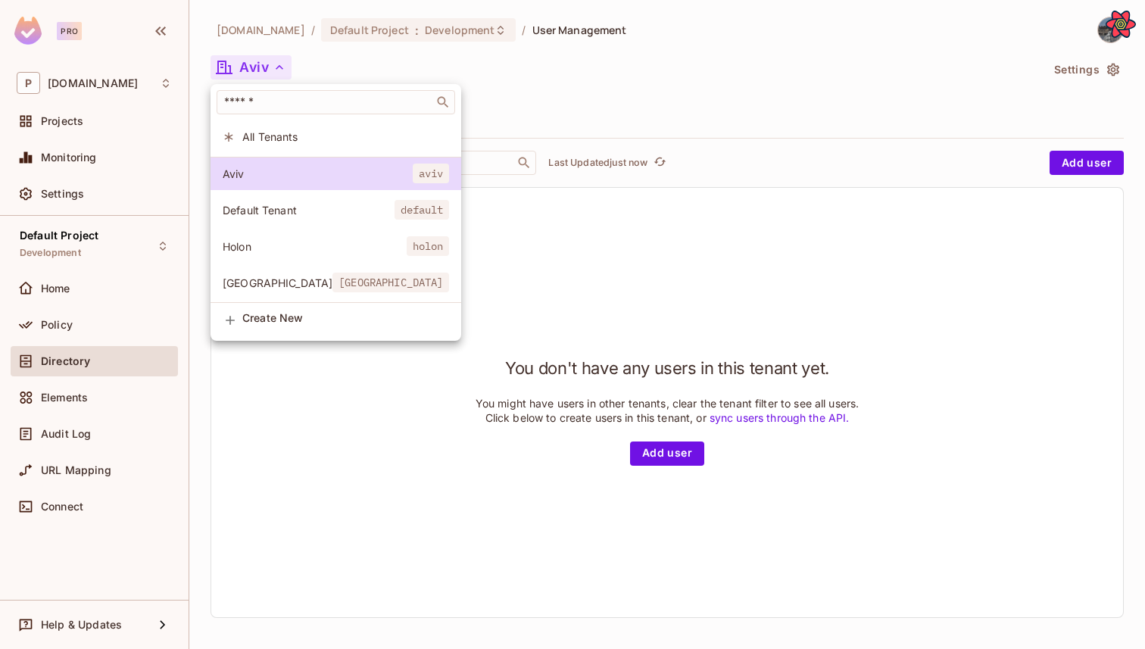
click at [283, 209] on span "Default Tenant" at bounding box center [309, 210] width 172 height 14
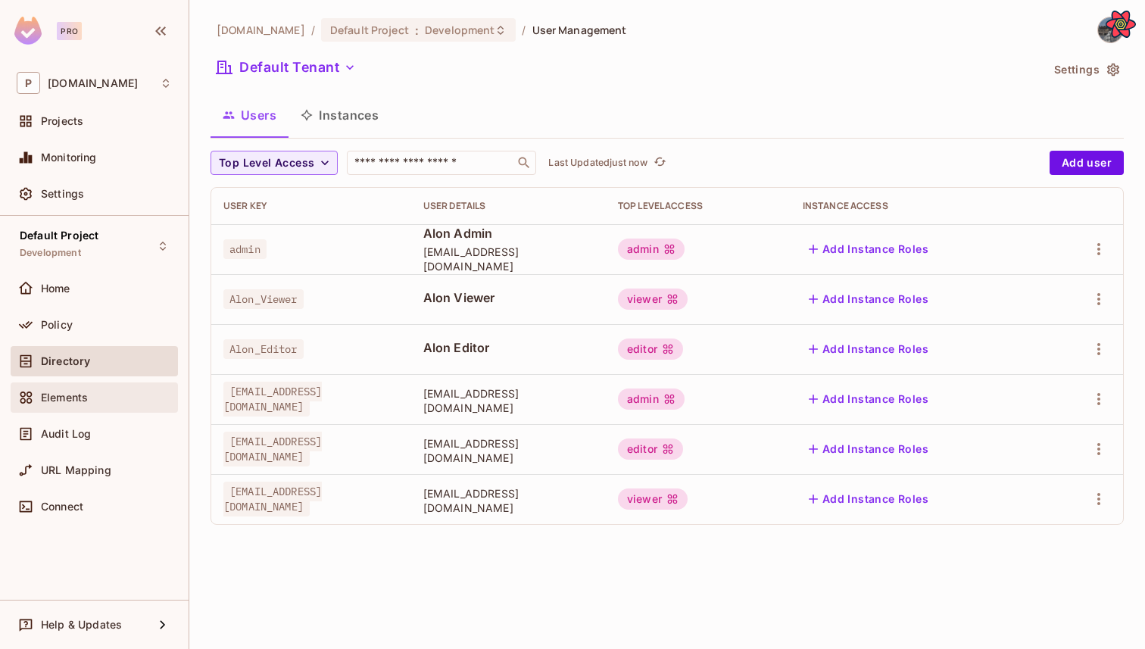
click at [56, 404] on div "Elements" at bounding box center [94, 398] width 155 height 18
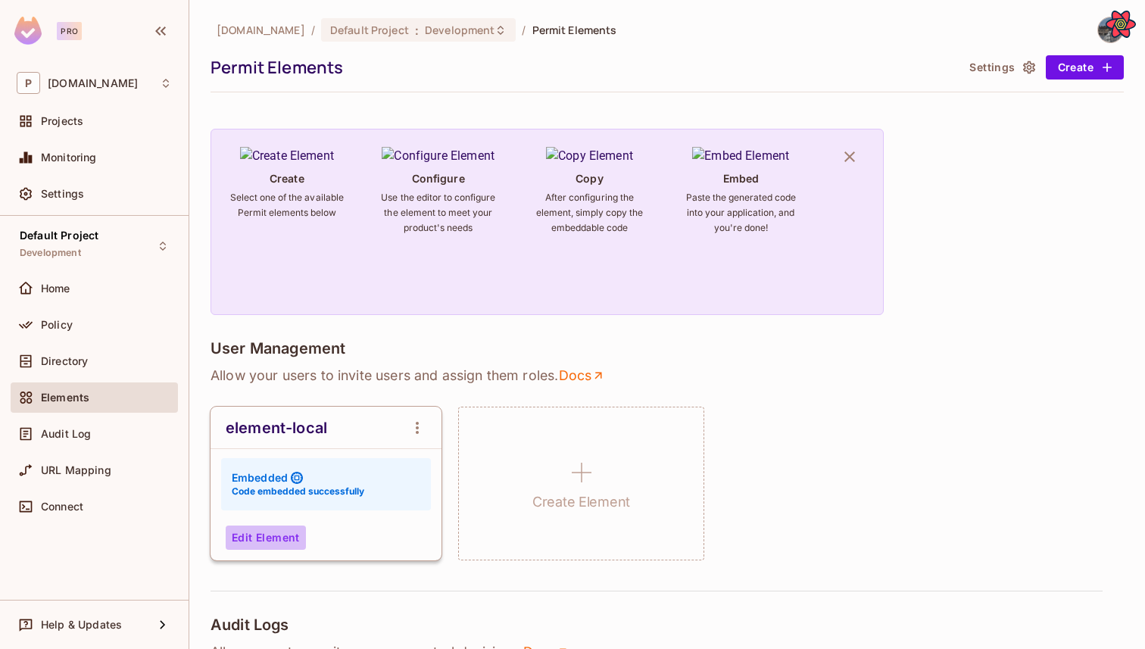
click at [273, 529] on button "Edit Element" at bounding box center [266, 538] width 80 height 24
click at [274, 533] on button "Edit Element" at bounding box center [266, 538] width 80 height 24
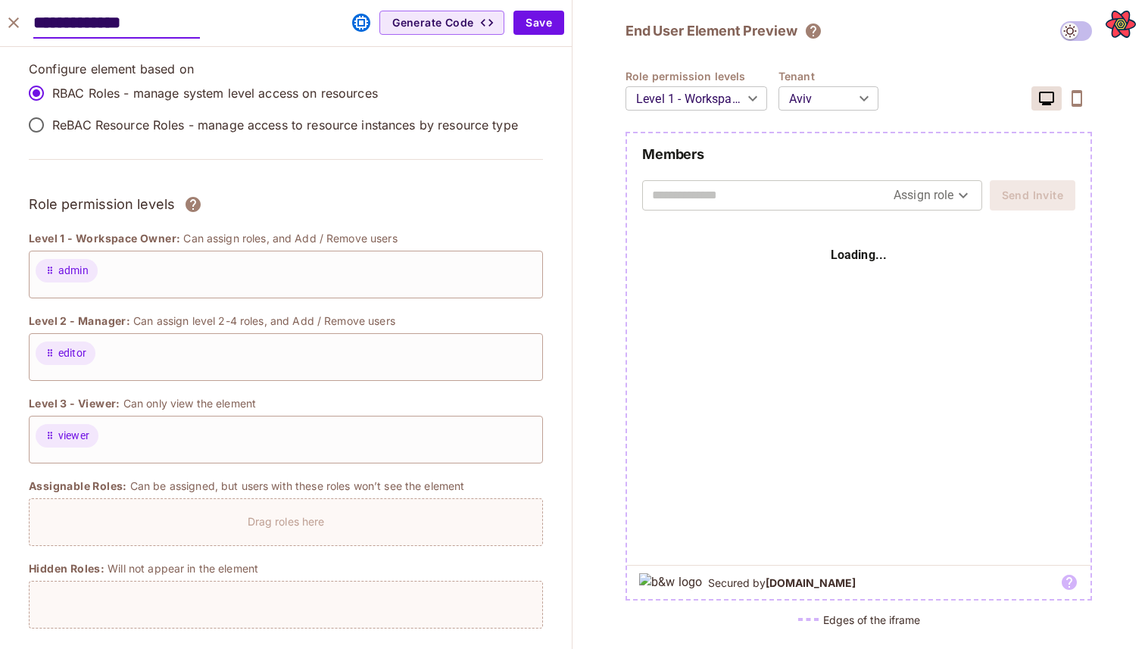
click at [834, 86] on body "Pro P [DOMAIN_NAME] Projects Monitoring Settings Default Project Development Ho…" at bounding box center [572, 324] width 1145 height 649
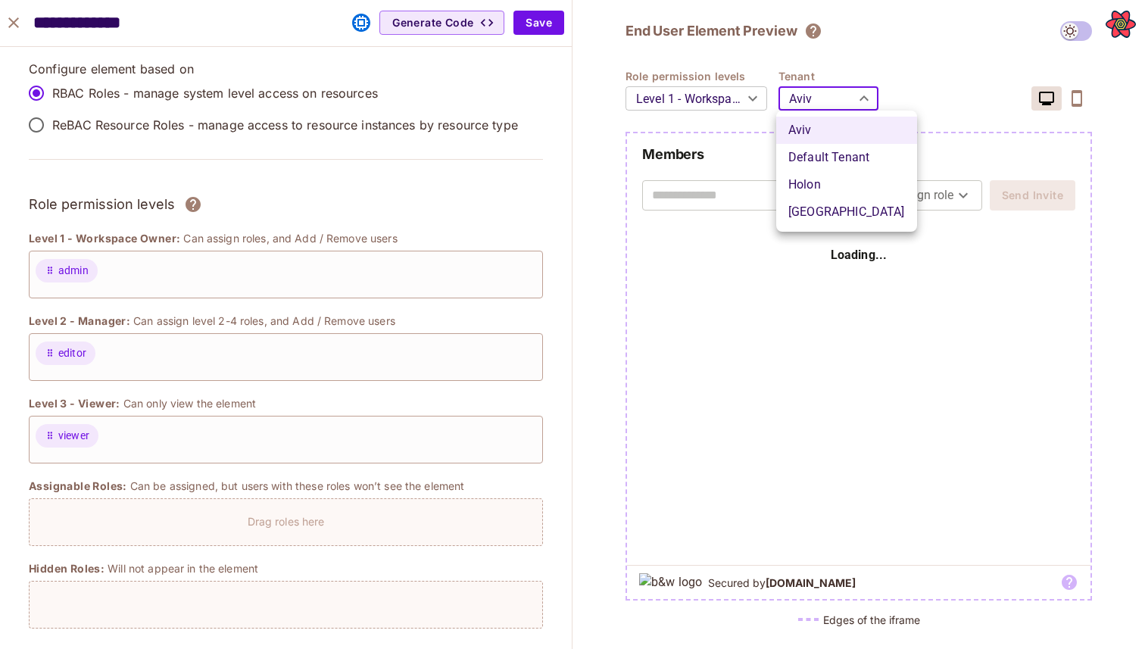
click at [842, 162] on li "Default Tenant" at bounding box center [846, 157] width 141 height 27
type input "*******"
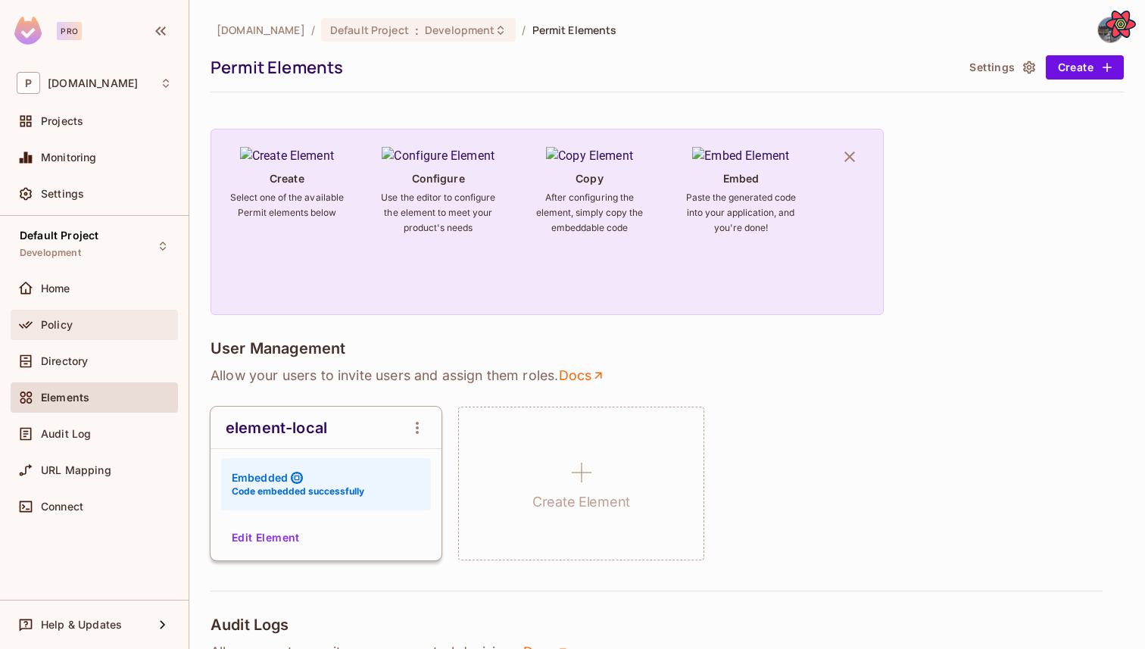
click at [91, 333] on div "Policy" at bounding box center [94, 325] width 167 height 30
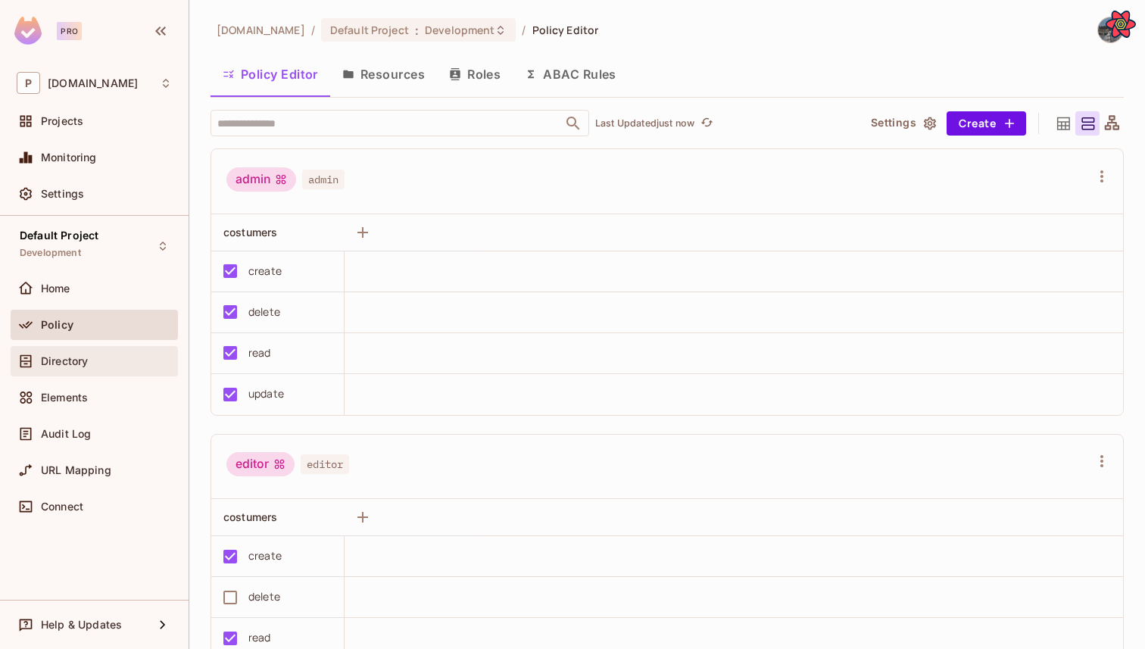
click at [95, 355] on div "Directory" at bounding box center [106, 361] width 131 height 12
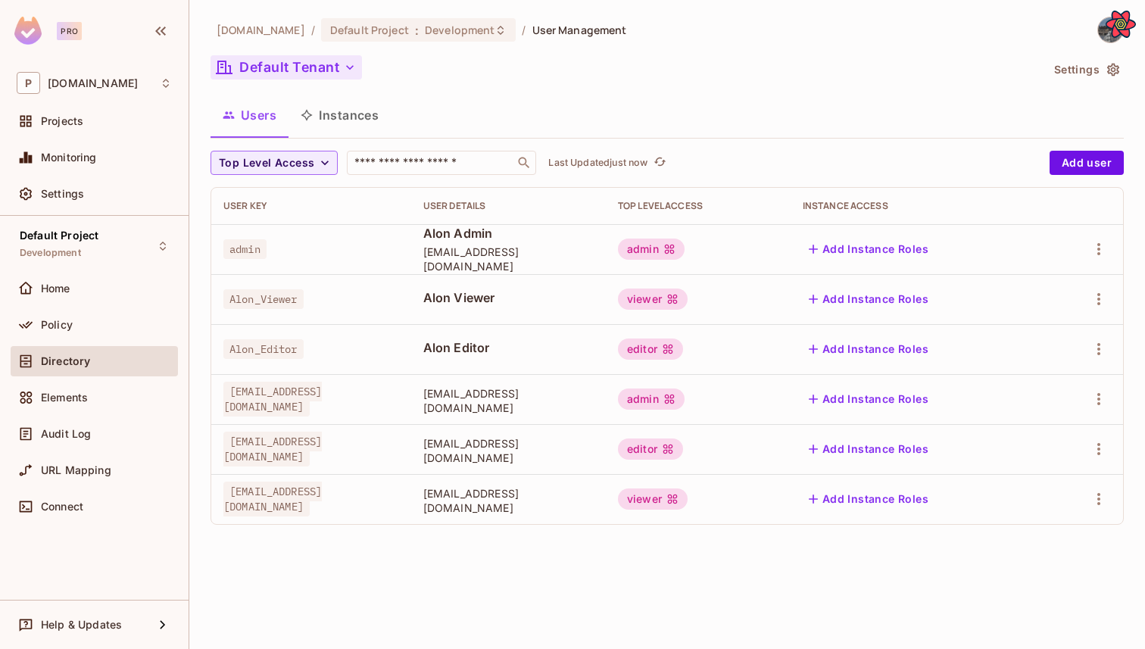
click at [297, 75] on button "Default Tenant" at bounding box center [286, 67] width 151 height 24
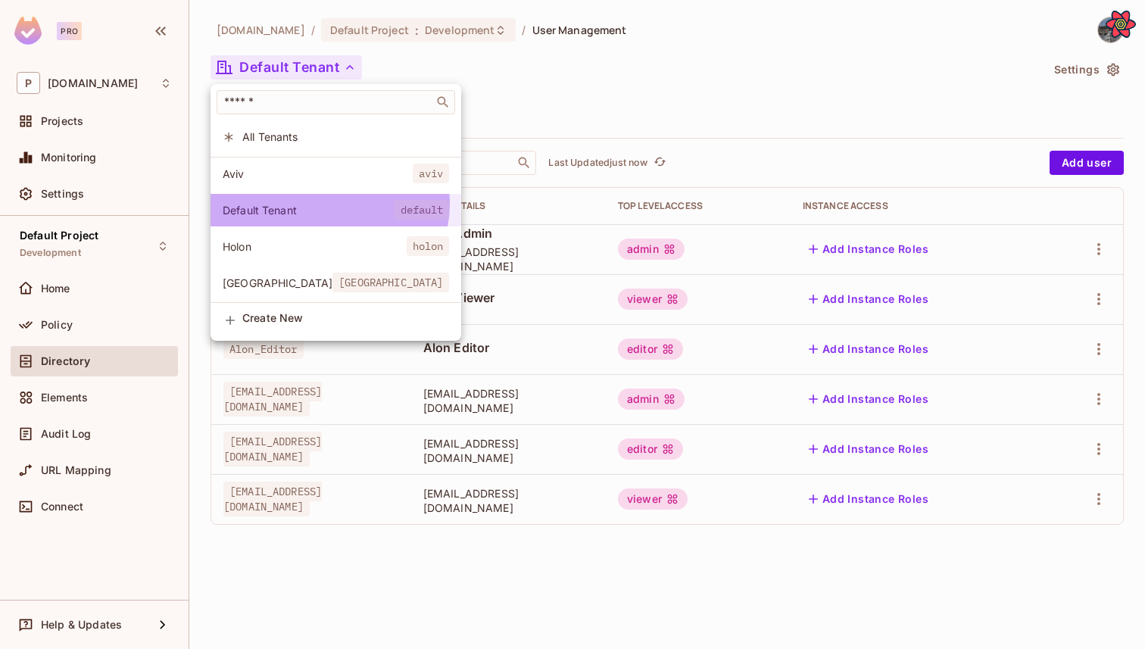
click at [329, 204] on span "Default Tenant" at bounding box center [309, 210] width 172 height 14
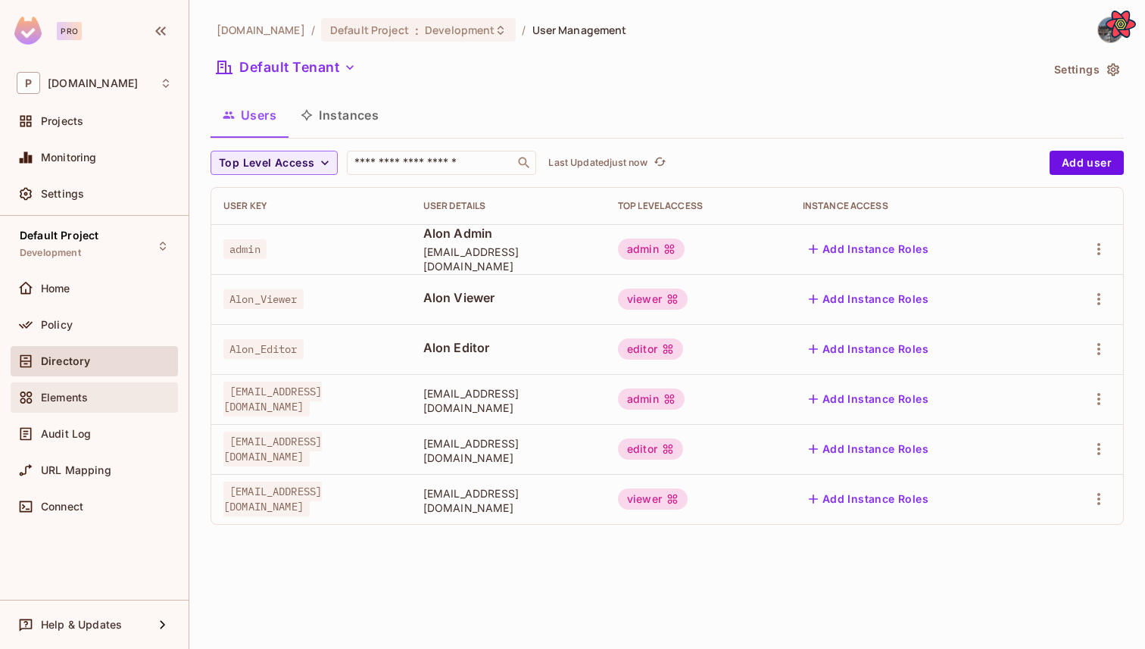
click at [98, 404] on div "Elements" at bounding box center [94, 398] width 155 height 18
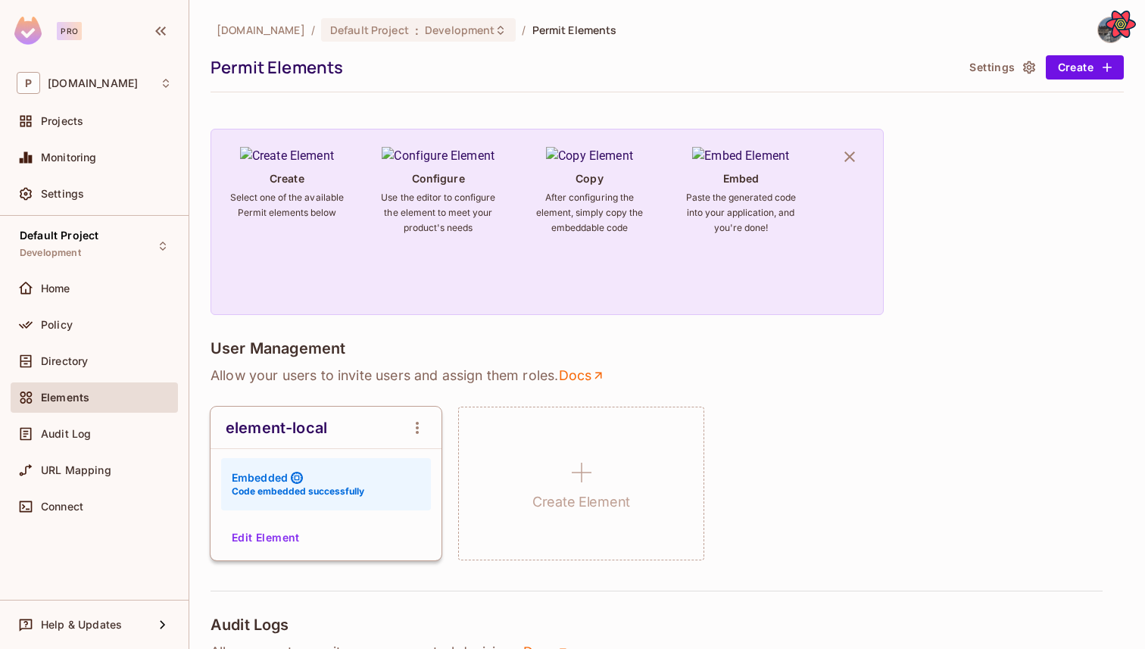
click at [264, 538] on button "Edit Element" at bounding box center [266, 538] width 80 height 24
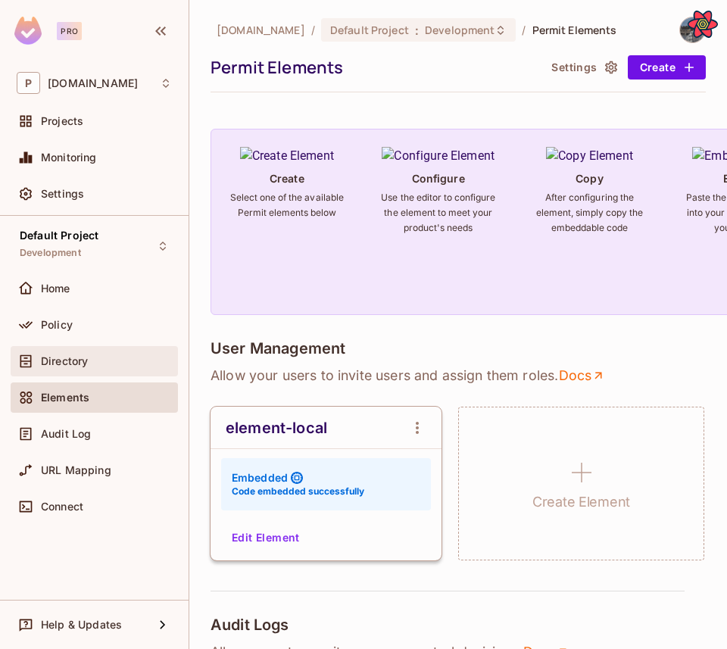
click at [66, 356] on span "Directory" at bounding box center [64, 361] width 47 height 12
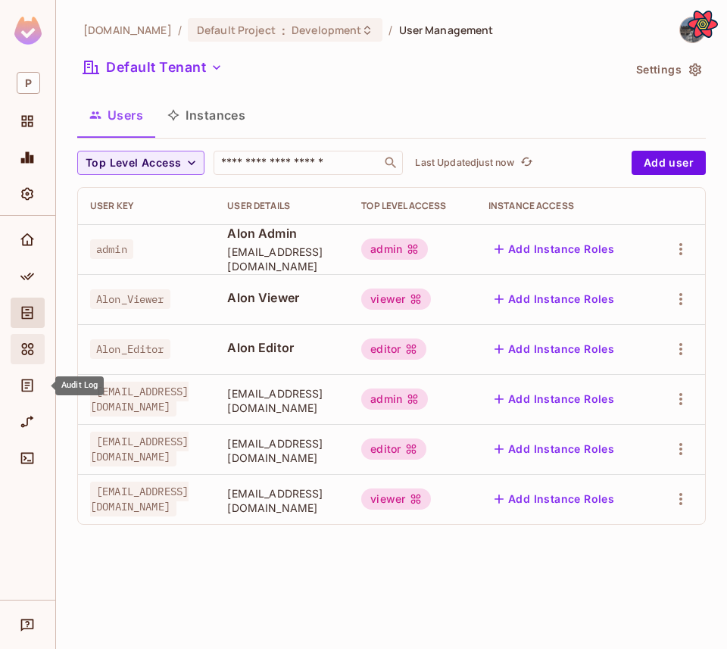
click at [34, 352] on icon "Elements" at bounding box center [27, 349] width 15 height 15
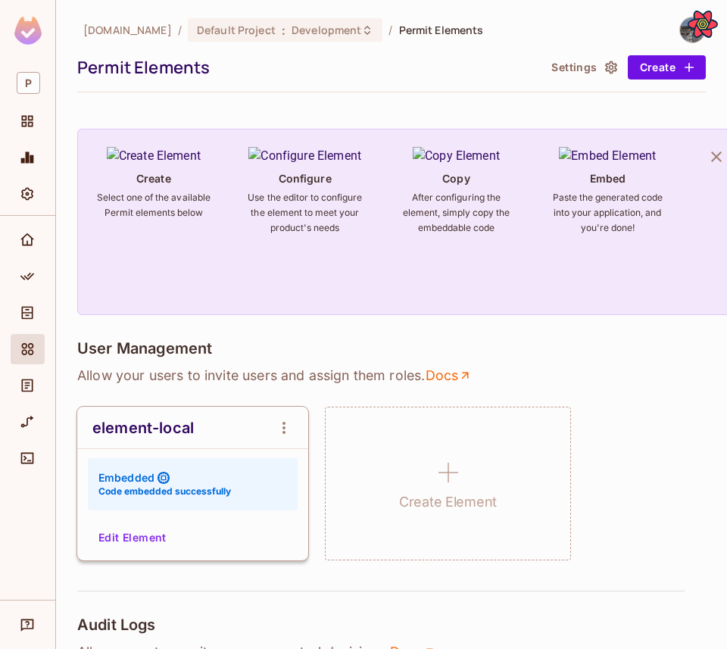
click at [129, 528] on button "Edit Element" at bounding box center [132, 538] width 80 height 24
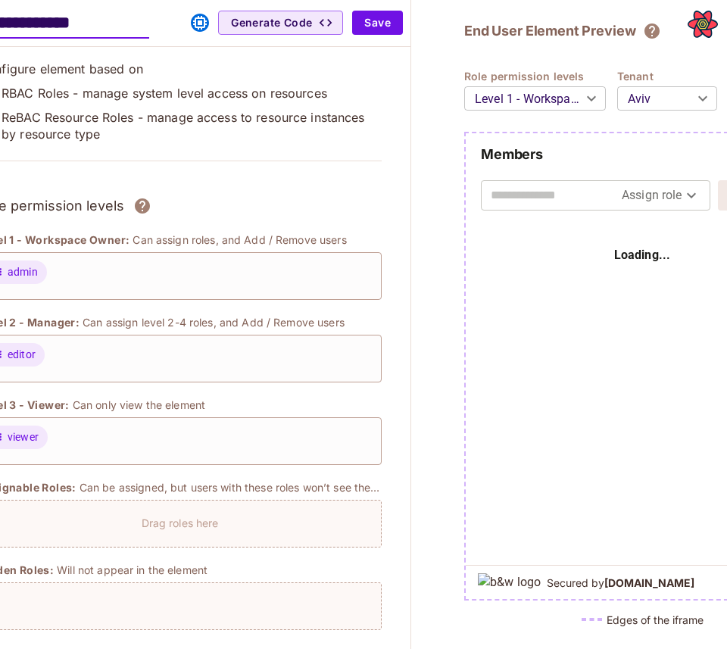
scroll to position [0, 49]
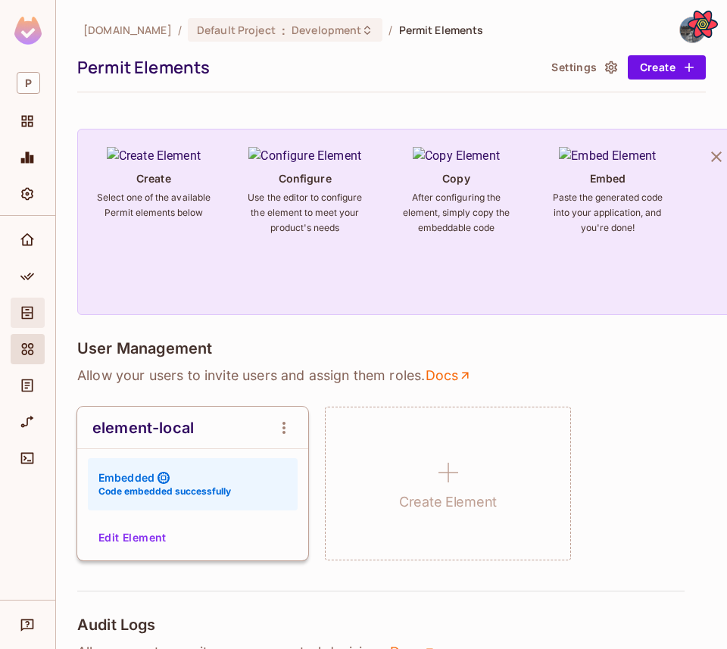
click at [33, 323] on div "Directory" at bounding box center [28, 313] width 34 height 30
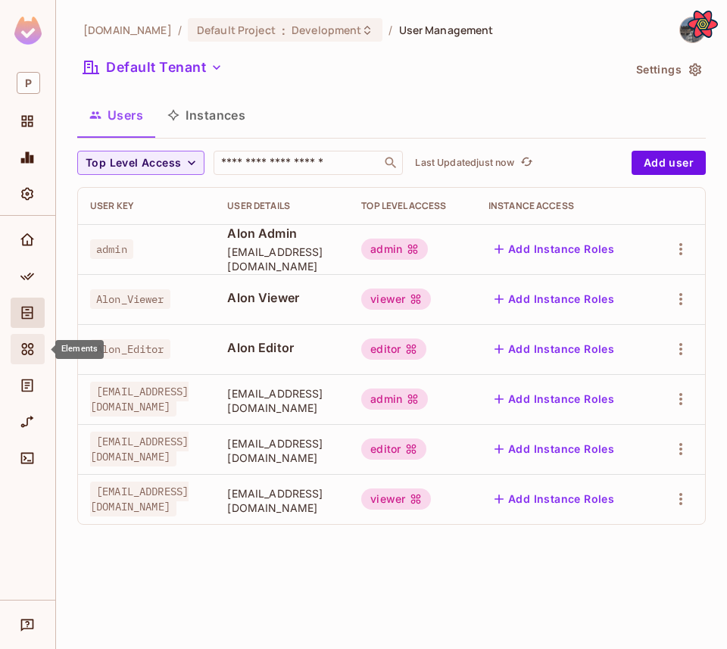
click at [33, 353] on icon "Elements" at bounding box center [28, 349] width 12 height 12
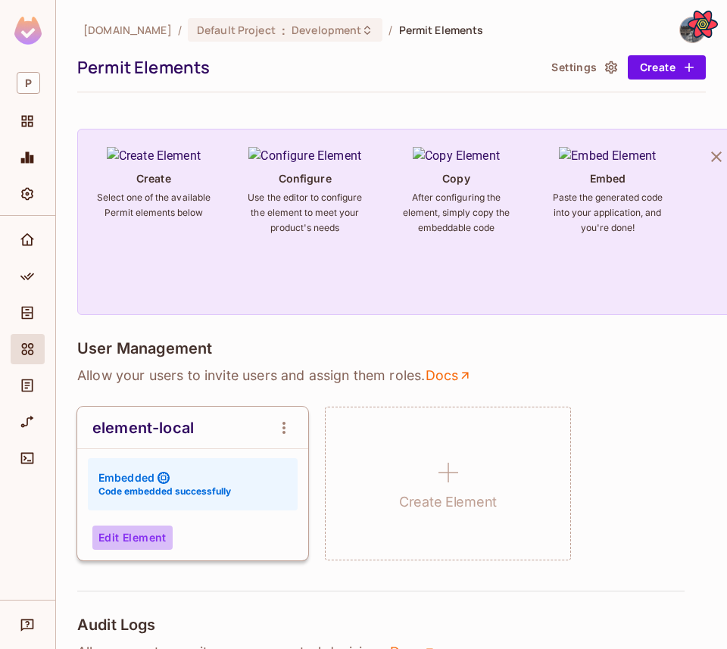
click at [150, 527] on button "Edit Element" at bounding box center [132, 538] width 80 height 24
click at [130, 525] on div "element-local Embedded Code embedded successfully Edit Element" at bounding box center [192, 484] width 231 height 154
click at [130, 527] on button "Edit Element" at bounding box center [132, 538] width 80 height 24
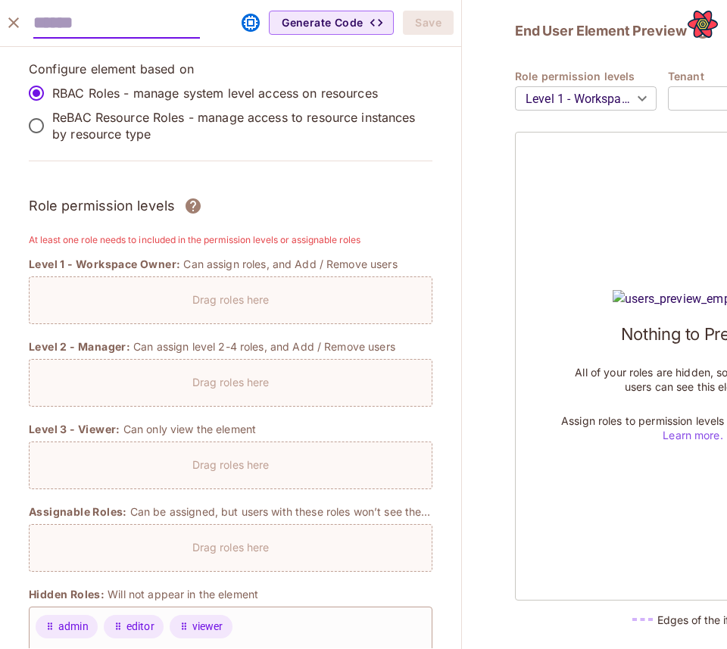
type input "**********"
type input "****"
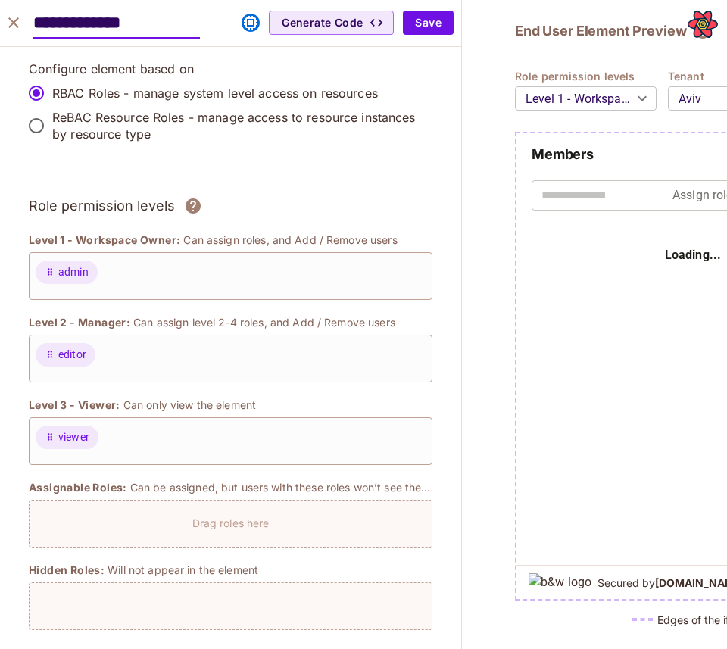
click at [11, 19] on icon "close" at bounding box center [14, 23] width 18 height 18
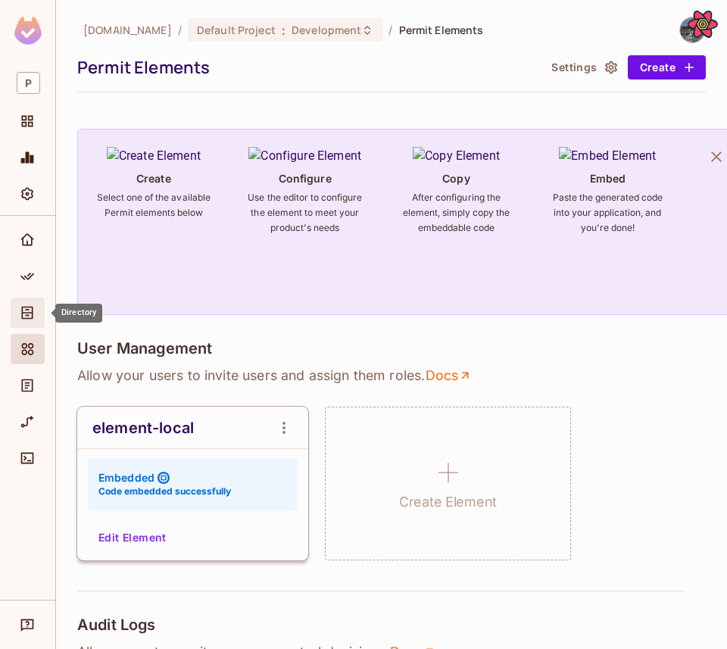
click at [39, 320] on div "Directory" at bounding box center [30, 313] width 26 height 18
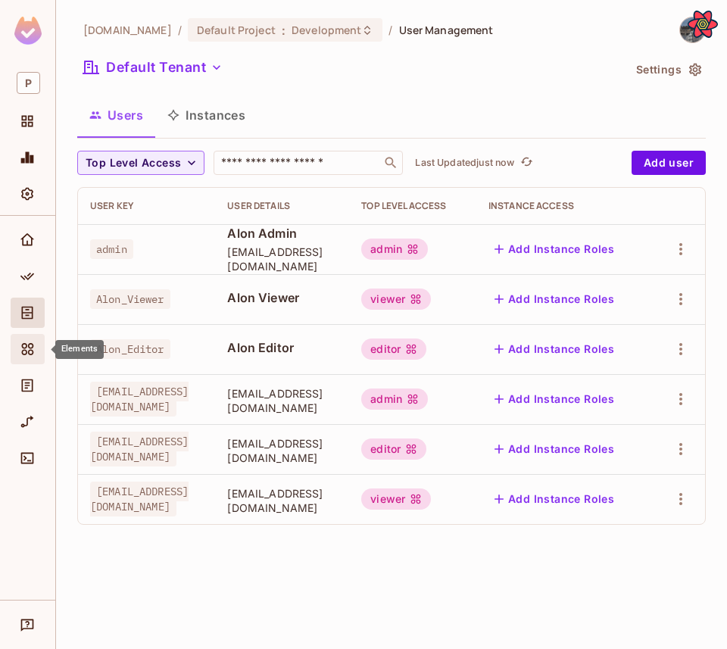
click at [36, 345] on span "Elements" at bounding box center [27, 349] width 18 height 18
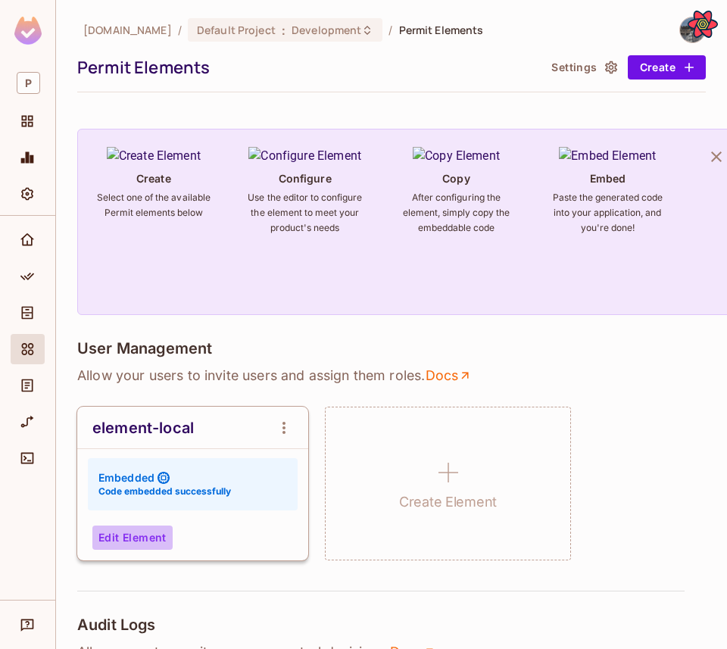
click at [115, 541] on button "Edit Element" at bounding box center [132, 538] width 80 height 24
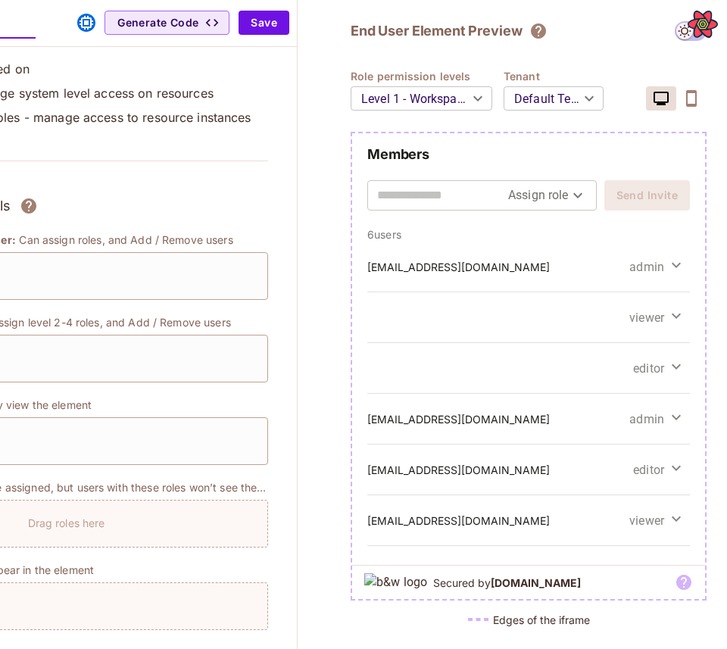
scroll to position [0, 197]
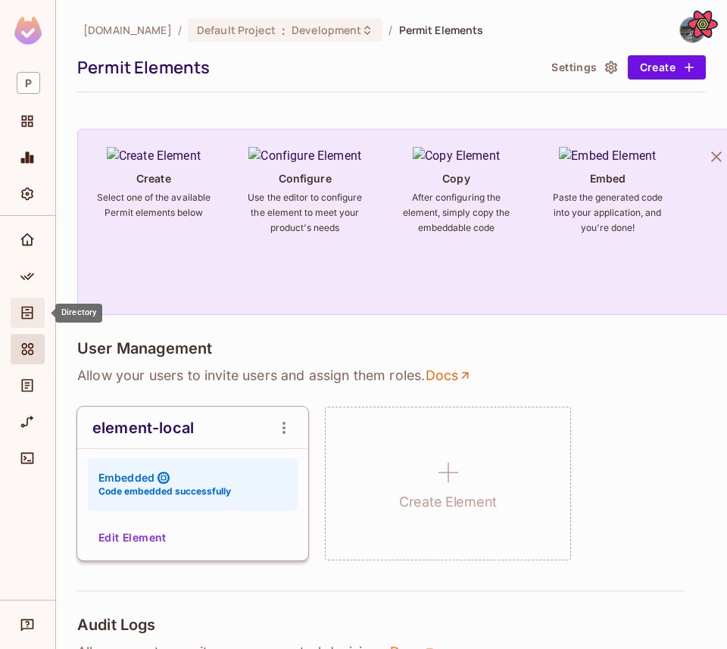
click at [31, 304] on span "Directory" at bounding box center [27, 313] width 18 height 18
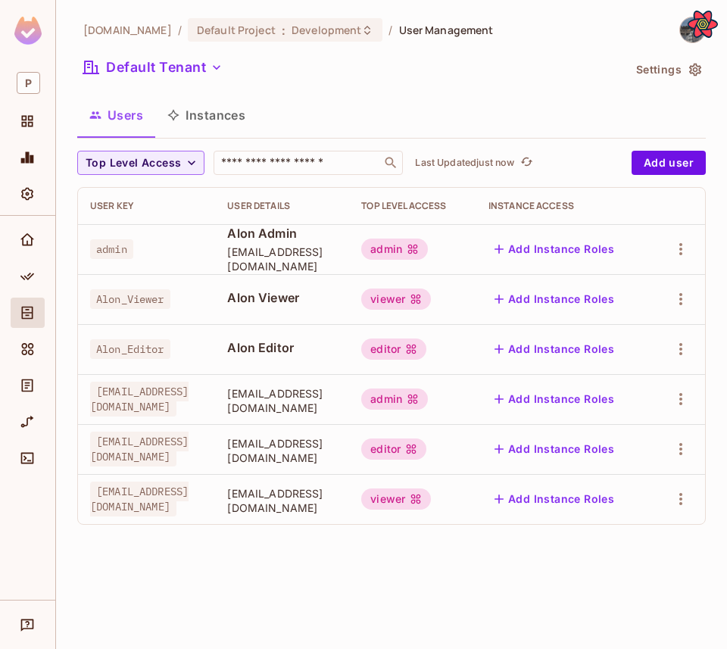
click at [162, 53] on div "[DOMAIN_NAME] / Default Project : Development / User Management Default Tenant …" at bounding box center [391, 277] width 629 height 520
click at [162, 57] on button "Default Tenant" at bounding box center [152, 67] width 151 height 24
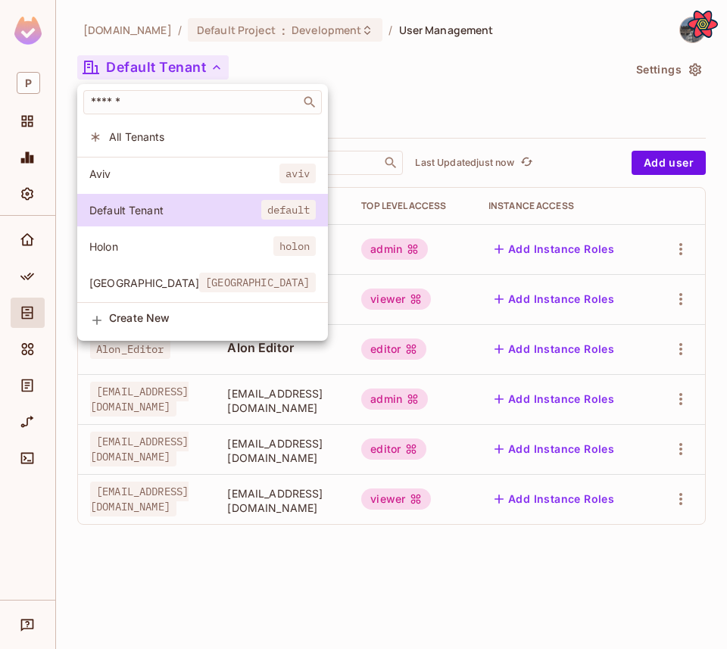
click at [173, 247] on span "Holon" at bounding box center [181, 246] width 184 height 14
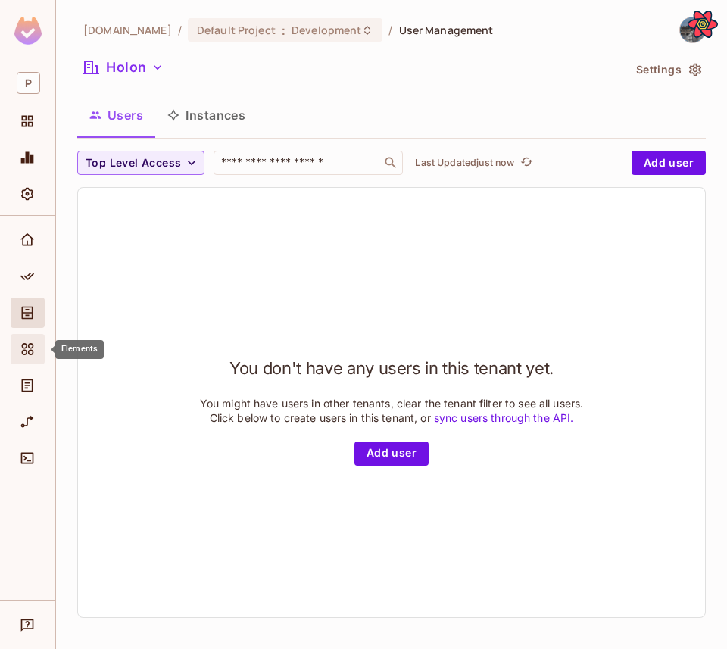
click at [32, 348] on icon "Elements" at bounding box center [27, 349] width 15 height 15
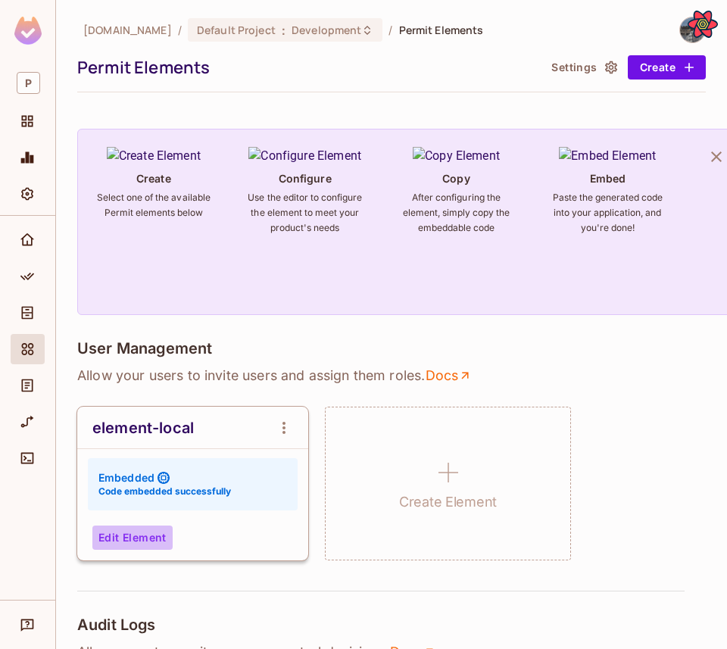
click at [143, 526] on button "Edit Element" at bounding box center [132, 538] width 80 height 24
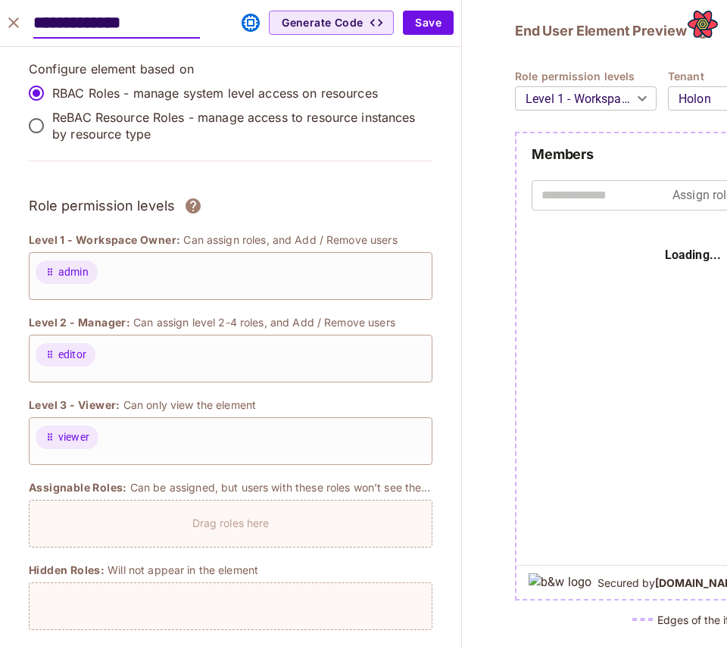
click at [23, 27] on button "close" at bounding box center [13, 23] width 30 height 30
